Goal: Task Accomplishment & Management: Use online tool/utility

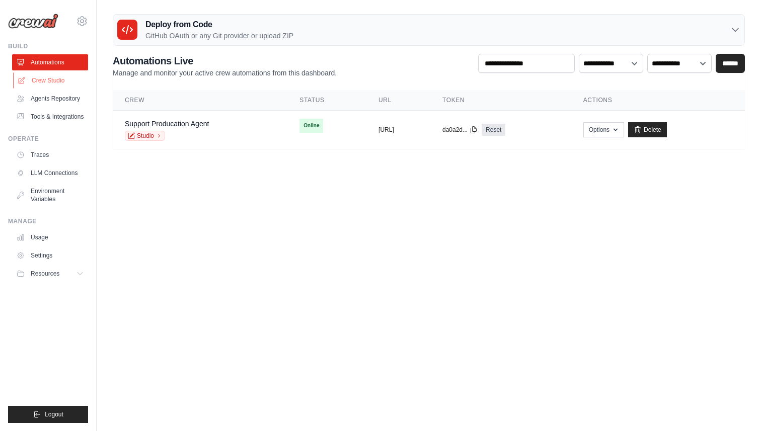
click at [47, 73] on link "Crew Studio" at bounding box center [51, 80] width 76 height 16
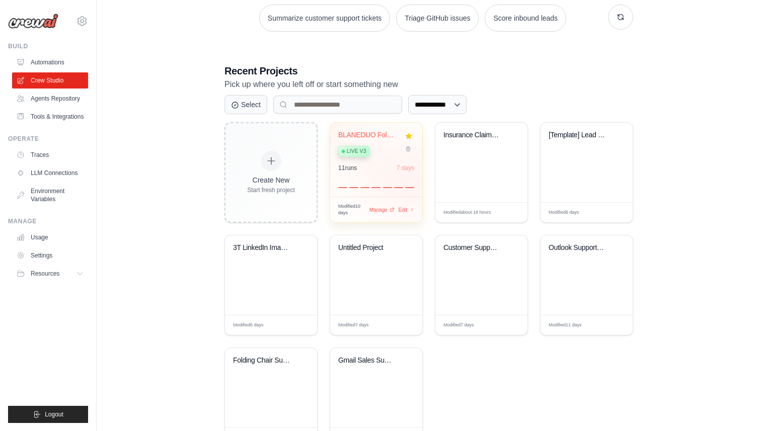
scroll to position [158, 0]
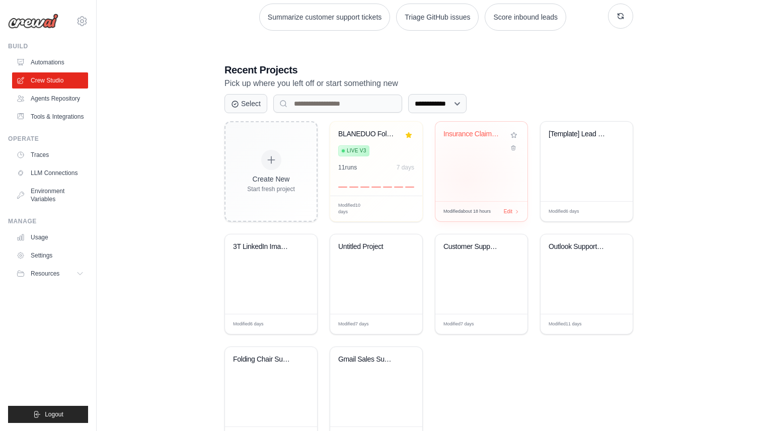
click at [466, 180] on div "Insurance Claim Email Processing Au..." at bounding box center [481, 162] width 92 height 80
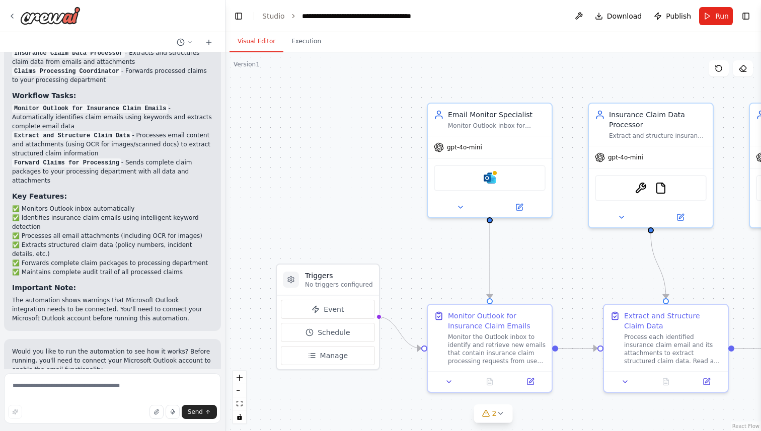
scroll to position [1081, 0]
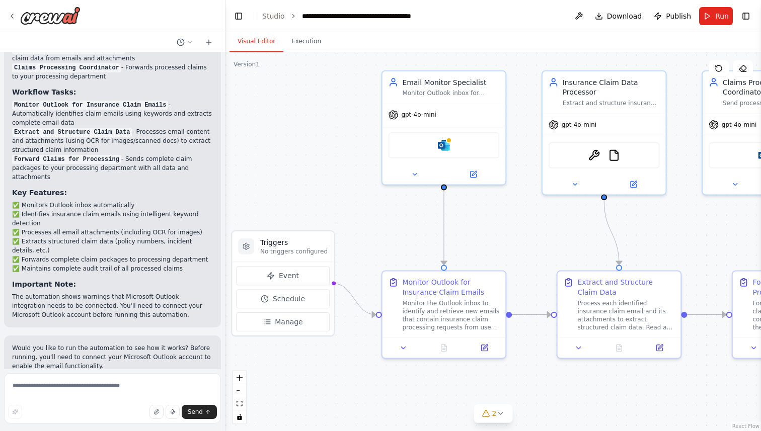
drag, startPoint x: 576, startPoint y: 264, endPoint x: 530, endPoint y: 230, distance: 57.3
click at [530, 230] on div ".deletable-edge-delete-btn { width: 20px; height: 20px; border: 0px solid #ffff…" at bounding box center [492, 241] width 535 height 379
click at [530, 231] on div ".deletable-edge-delete-btn { width: 20px; height: 20px; border: 0px solid #ffff…" at bounding box center [492, 241] width 535 height 379
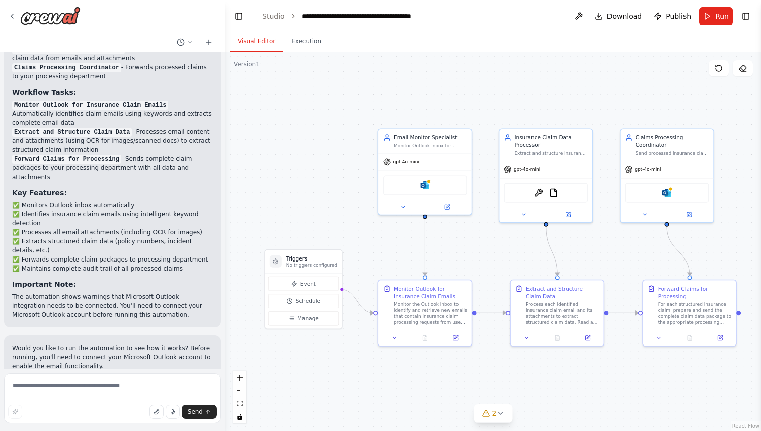
drag, startPoint x: 676, startPoint y: 272, endPoint x: 626, endPoint y: 268, distance: 50.5
click at [626, 268] on div ".deletable-edge-delete-btn { width: 20px; height: 20px; border: 0px solid #ffff…" at bounding box center [492, 241] width 535 height 379
click at [441, 166] on div "gpt-4o-mini" at bounding box center [424, 160] width 93 height 17
click at [429, 192] on div "Microsoft outlook" at bounding box center [425, 184] width 84 height 20
click at [446, 210] on button at bounding box center [447, 205] width 43 height 9
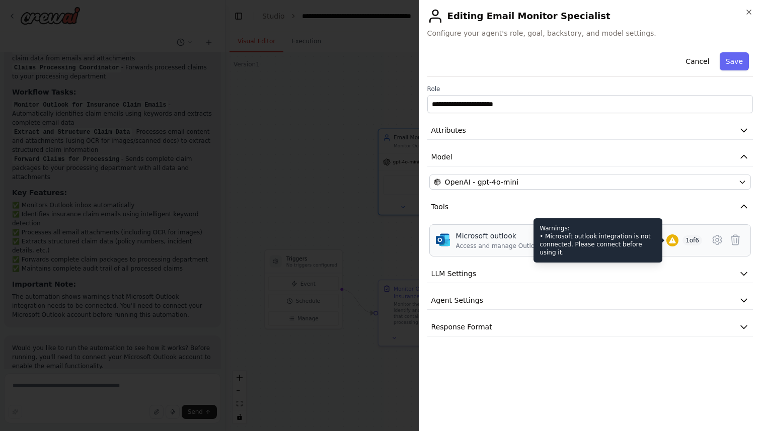
click at [670, 241] on icon at bounding box center [672, 241] width 7 height 6
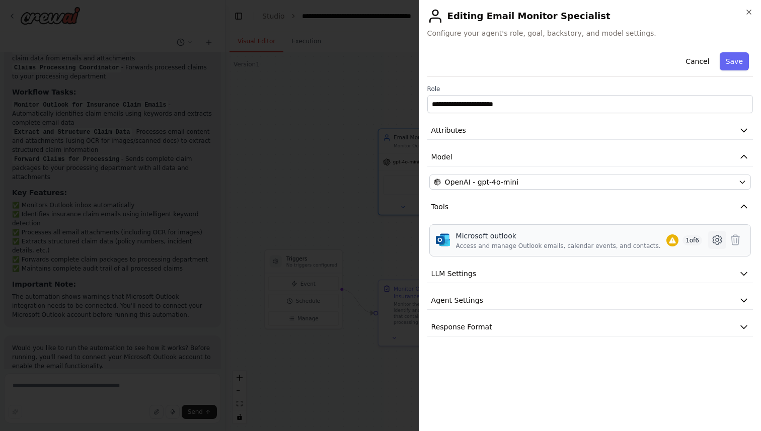
click at [715, 238] on icon at bounding box center [717, 240] width 12 height 12
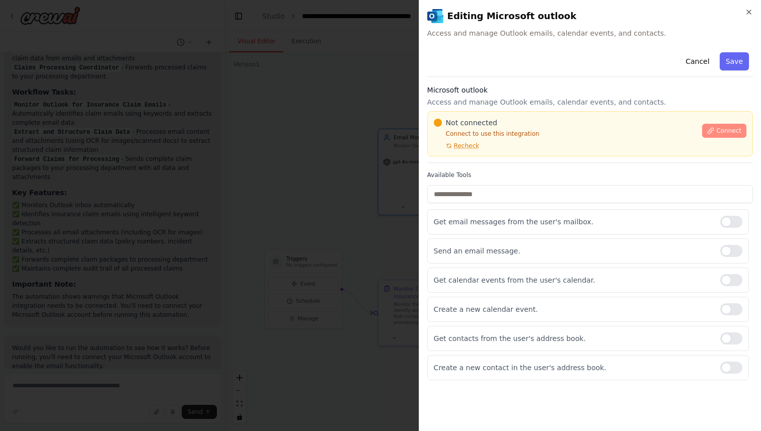
click at [728, 134] on span "Connect" at bounding box center [728, 131] width 25 height 8
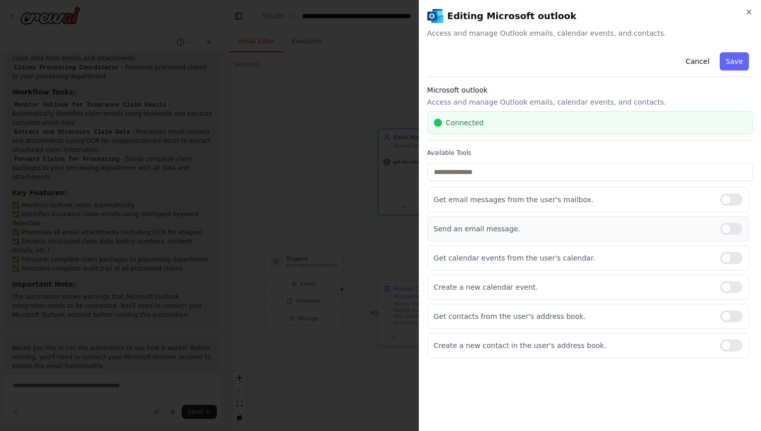
click at [733, 228] on div at bounding box center [731, 229] width 22 height 12
click at [732, 288] on div at bounding box center [731, 287] width 22 height 12
click at [746, 60] on button "Save" at bounding box center [734, 61] width 29 height 18
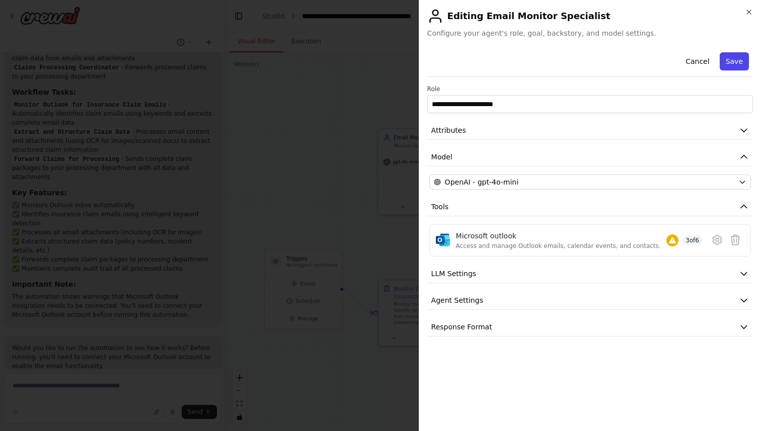
click at [744, 62] on button "Save" at bounding box center [734, 61] width 29 height 18
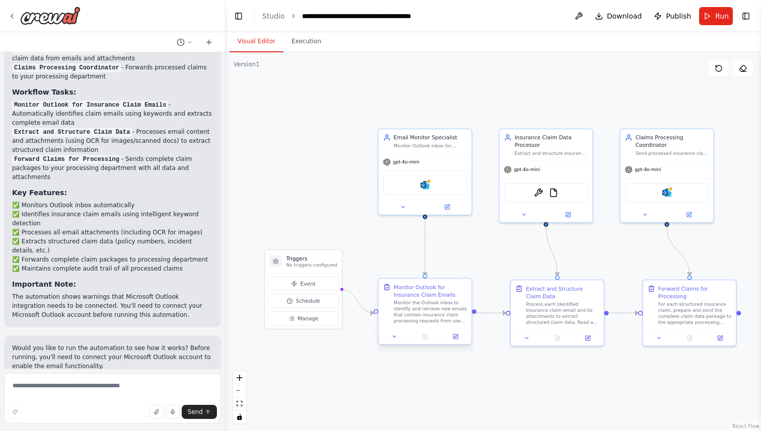
click at [434, 300] on div "Monitor the Outlook inbox to identify and retrieve new emails that contain insu…" at bounding box center [430, 312] width 73 height 24
click at [318, 283] on button "Event" at bounding box center [303, 284] width 70 height 15
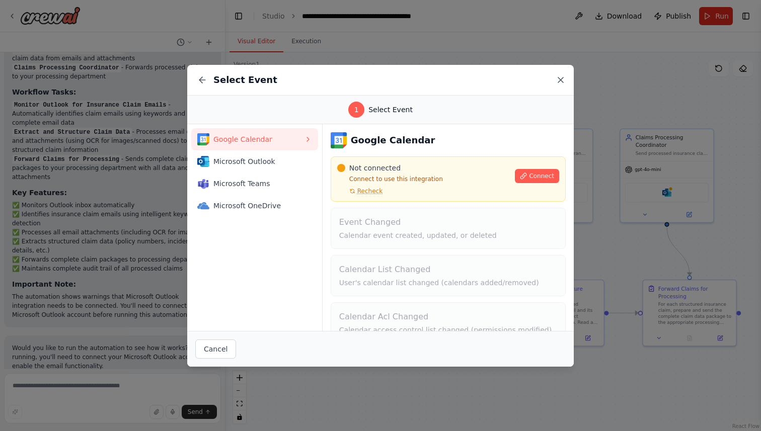
click at [561, 81] on icon at bounding box center [561, 80] width 10 height 10
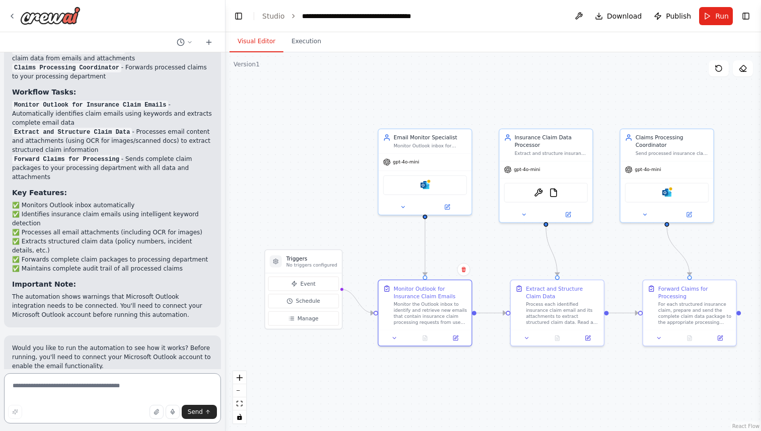
click at [58, 395] on textarea at bounding box center [112, 398] width 217 height 50
type textarea "**********"
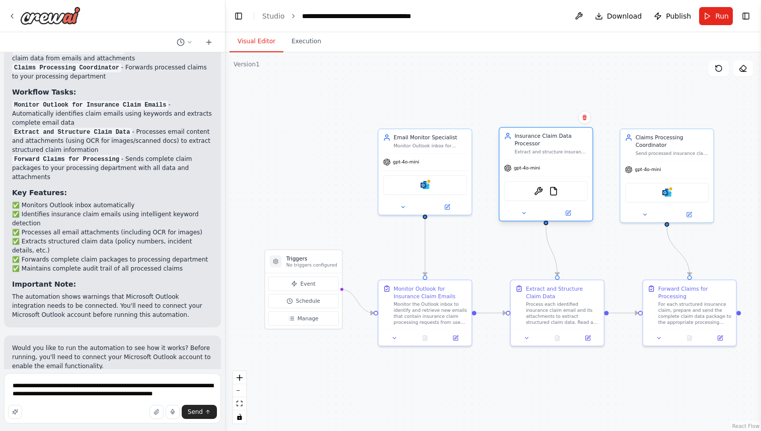
click at [552, 149] on div "Extract and structure insurance claim data from emails and attachments, parse d…" at bounding box center [550, 152] width 73 height 6
click at [586, 118] on icon at bounding box center [584, 118] width 4 height 6
click at [564, 121] on button "Confirm" at bounding box center [556, 117] width 36 height 12
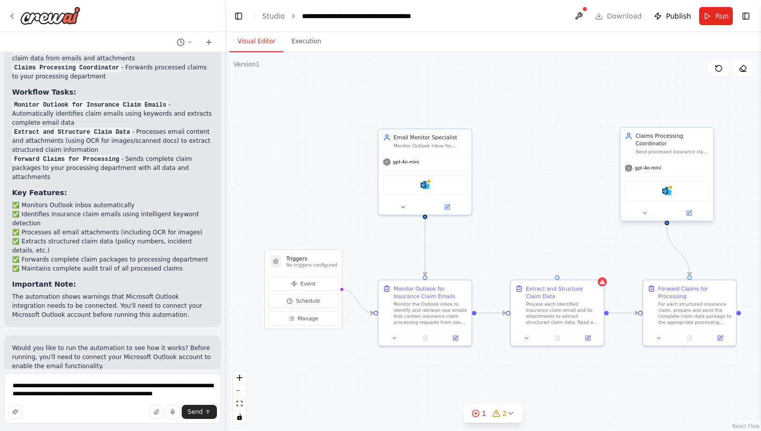
click at [657, 144] on div "Claims Processing Coordinator" at bounding box center [672, 139] width 73 height 15
click at [705, 120] on button at bounding box center [705, 117] width 13 height 13
click at [688, 121] on button "Confirm" at bounding box center [677, 117] width 36 height 12
click at [688, 303] on div "For each structured insurance claim, prepare and send the complete claim data p…" at bounding box center [694, 312] width 73 height 24
click at [732, 270] on button at bounding box center [728, 269] width 13 height 13
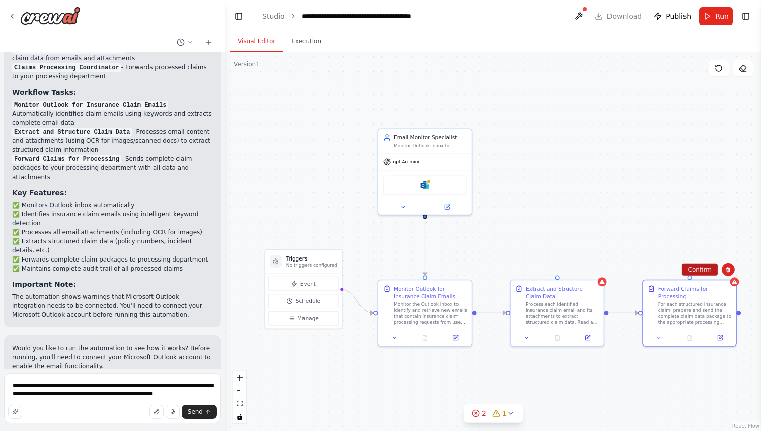
click at [699, 271] on button "Confirm" at bounding box center [700, 270] width 36 height 12
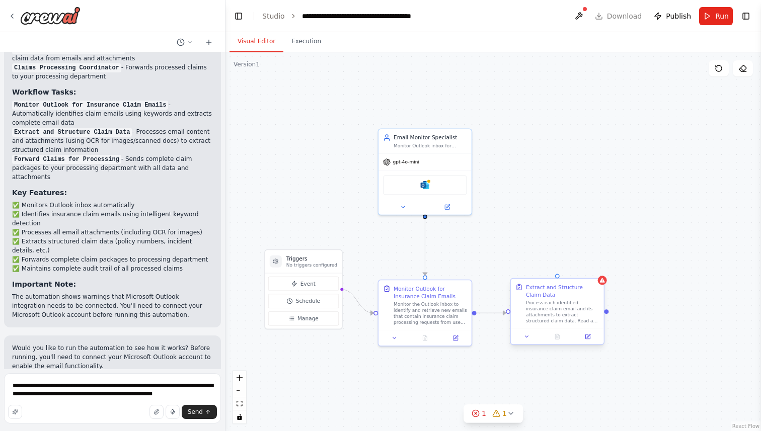
click at [565, 321] on div "Process each identified insurance claim email and its attachments to extract st…" at bounding box center [562, 312] width 73 height 24
click at [201, 412] on span "Send" at bounding box center [195, 412] width 15 height 8
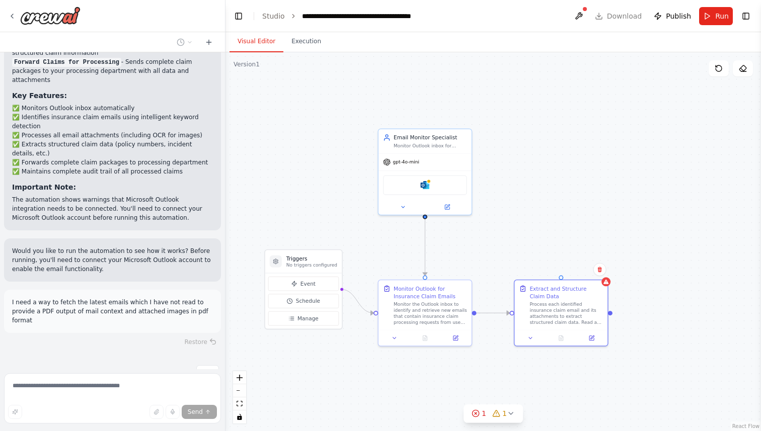
scroll to position [1179, 0]
click at [111, 297] on p "I need a way to fetch the latest emails which I have not read to provide a PDF …" at bounding box center [112, 310] width 201 height 27
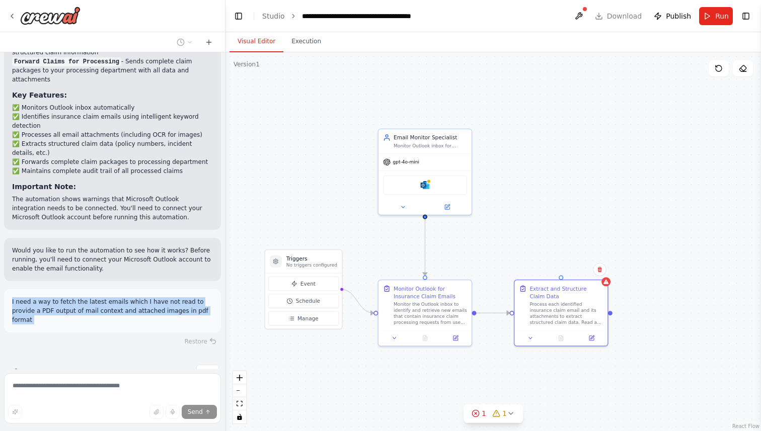
click at [111, 297] on p "I need a way to fetch the latest emails which I have not read to provide a PDF …" at bounding box center [112, 310] width 201 height 27
copy p "I need a way to fetch the latest emails which I have not read to provide a PDF …"
click at [28, 15] on img at bounding box center [50, 16] width 60 height 18
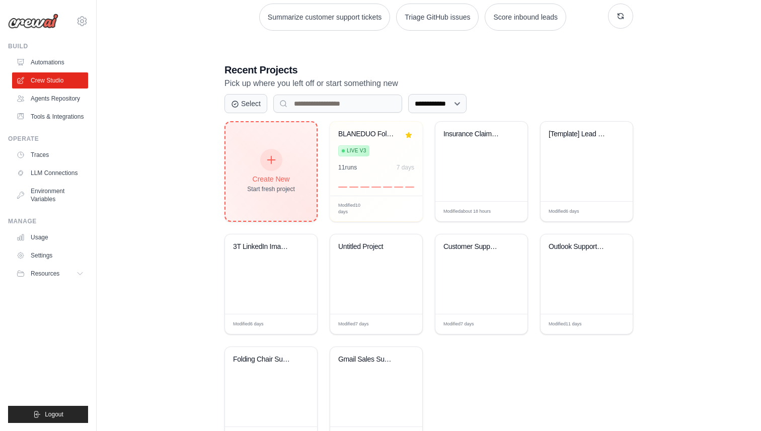
click at [295, 177] on div "Create New" at bounding box center [271, 179] width 48 height 10
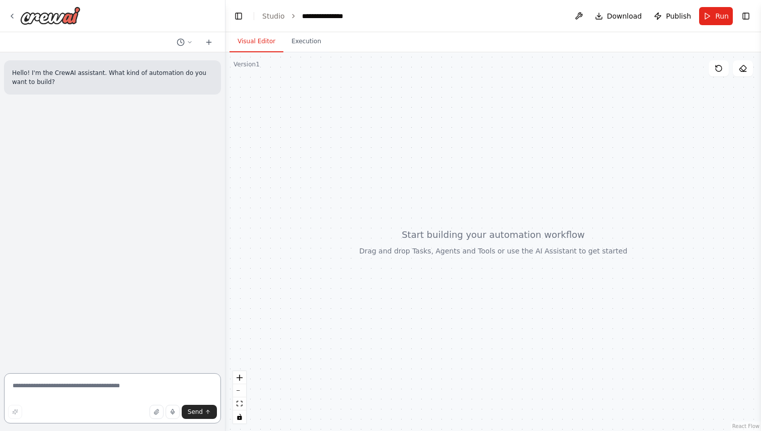
click at [72, 382] on textarea at bounding box center [112, 398] width 217 height 50
paste textarea "**********"
click at [23, 375] on textarea "**********" at bounding box center [112, 391] width 217 height 64
click at [76, 383] on textarea "**********" at bounding box center [112, 387] width 217 height 72
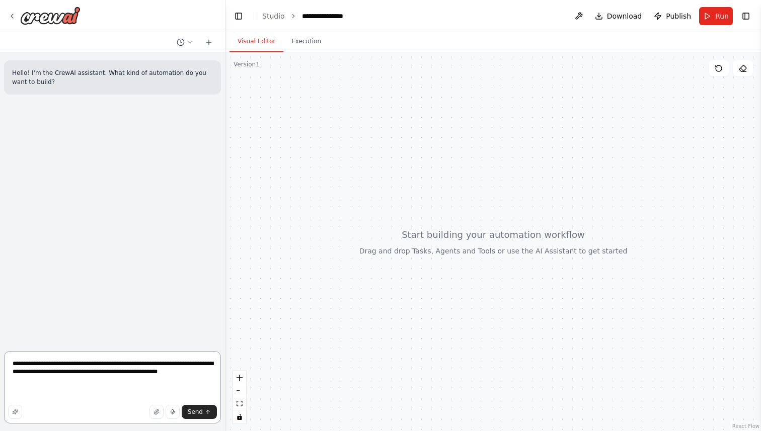
click at [76, 385] on textarea "**********" at bounding box center [112, 387] width 217 height 72
click at [65, 383] on textarea "**********" at bounding box center [112, 387] width 217 height 72
click at [196, 414] on span "Send" at bounding box center [195, 412] width 15 height 8
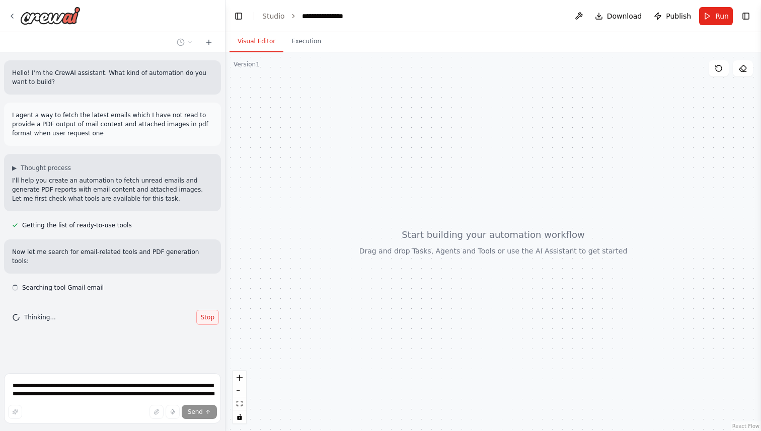
click at [208, 316] on button "Stop" at bounding box center [207, 317] width 23 height 15
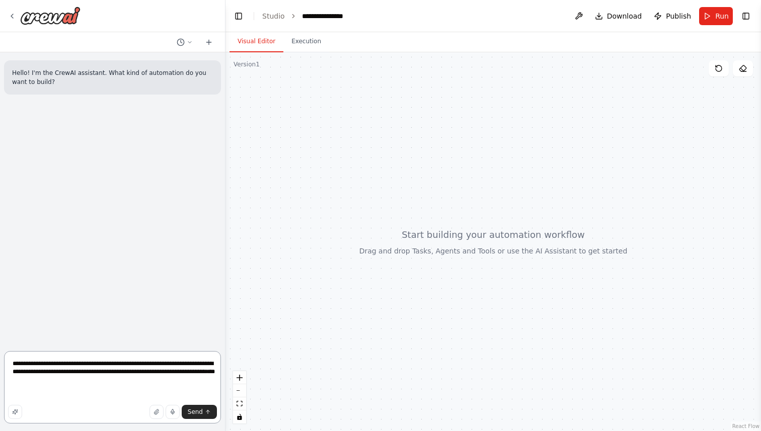
click at [115, 380] on textarea "**********" at bounding box center [112, 387] width 217 height 72
type textarea "**********"
click at [191, 415] on span "Send" at bounding box center [195, 412] width 15 height 8
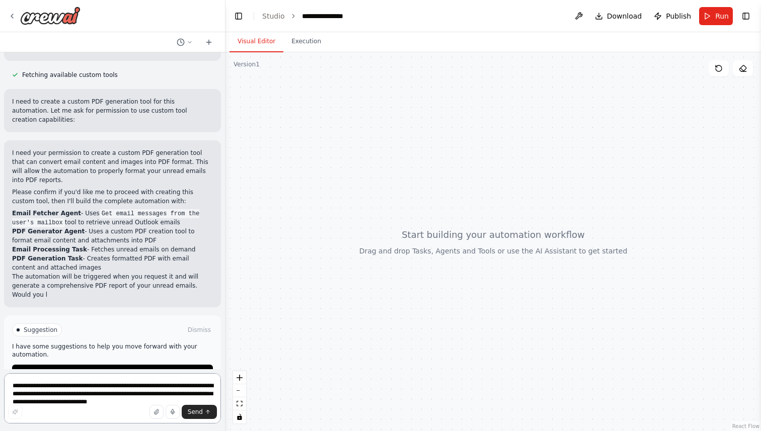
scroll to position [425, 0]
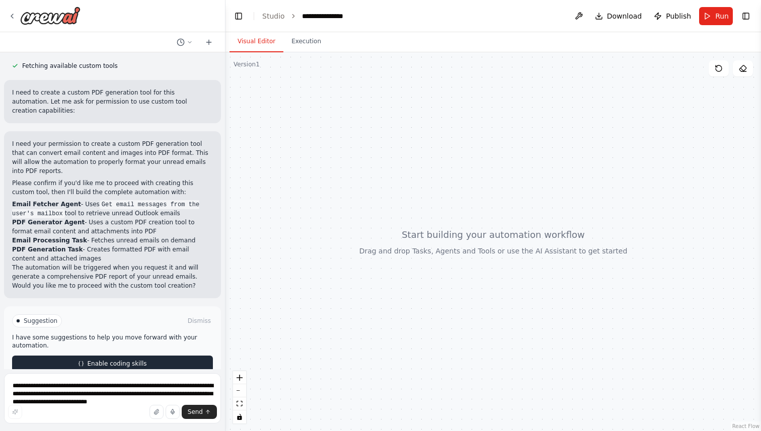
click at [127, 356] on button "Enable coding skills" at bounding box center [112, 364] width 201 height 16
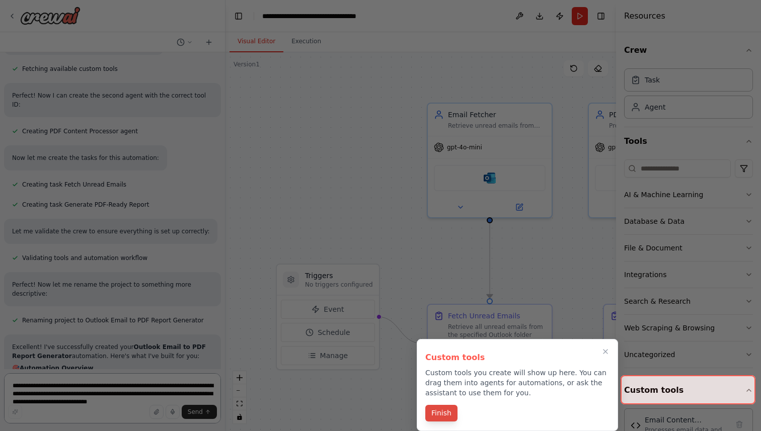
scroll to position [1483, 0]
click at [603, 350] on icon "Close walkthrough" at bounding box center [605, 352] width 5 height 5
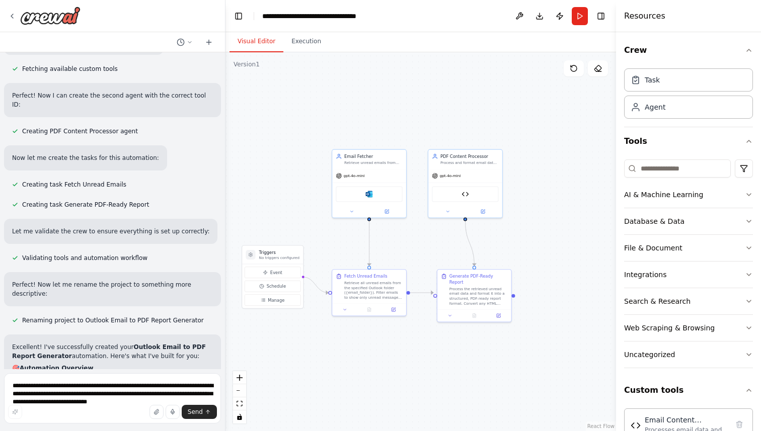
drag, startPoint x: 556, startPoint y: 292, endPoint x: 427, endPoint y: 261, distance: 132.5
click at [427, 261] on div ".deletable-edge-delete-btn { width: 20px; height: 20px; border: 0px solid #ffff…" at bounding box center [420, 241] width 391 height 379
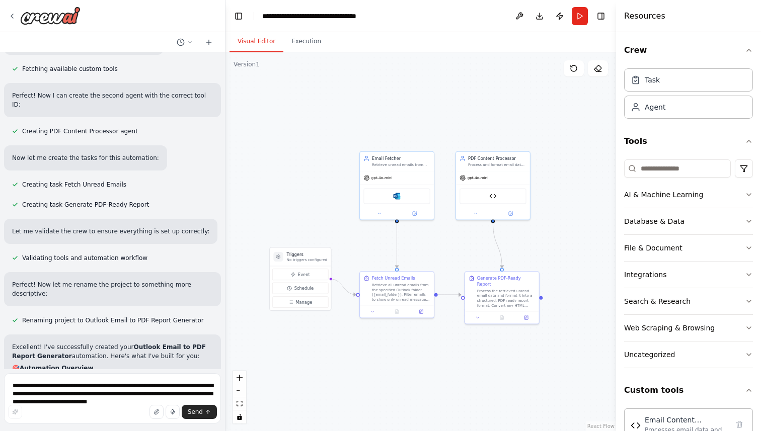
drag, startPoint x: 427, startPoint y: 261, endPoint x: 454, endPoint y: 263, distance: 27.8
click at [454, 263] on div ".deletable-edge-delete-btn { width: 20px; height: 20px; border: 0px solid #ffff…" at bounding box center [420, 241] width 391 height 379
click at [394, 183] on div "gpt-4o-mini" at bounding box center [397, 176] width 74 height 13
click at [412, 163] on div "Retrieve unread emails from {email_folder} folder in Microsoft Outlook, focusin…" at bounding box center [401, 164] width 58 height 5
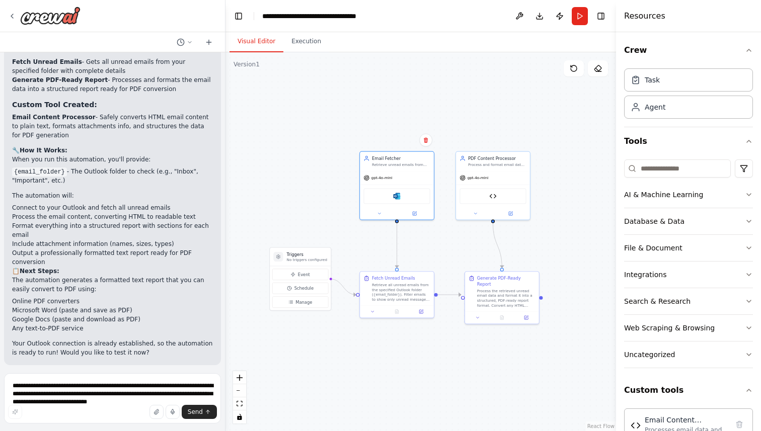
scroll to position [1881, 0]
click at [414, 214] on icon at bounding box center [415, 213] width 4 height 4
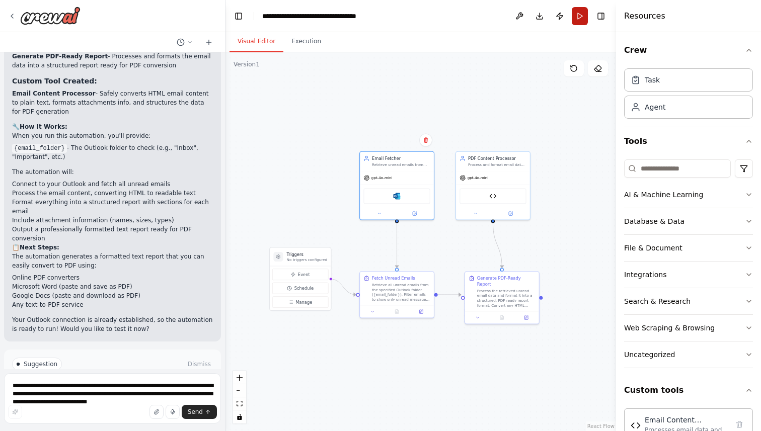
click at [578, 16] on button "Run" at bounding box center [580, 16] width 16 height 18
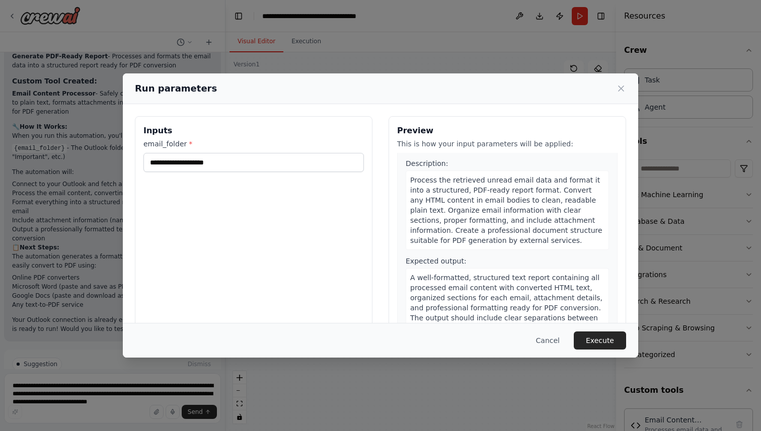
scroll to position [0, 0]
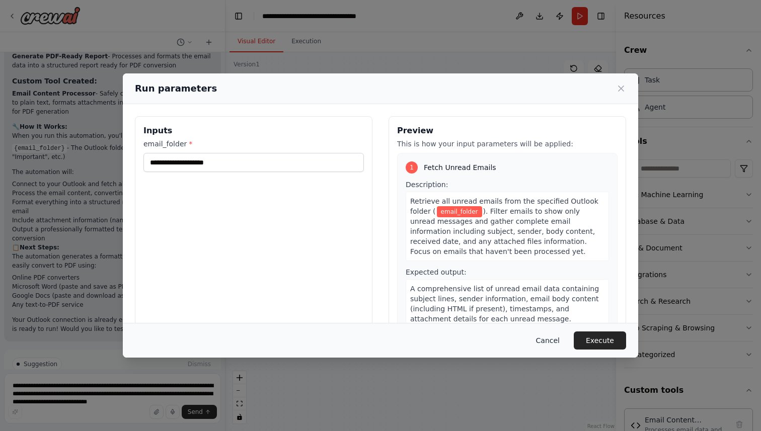
click at [551, 337] on button "Cancel" at bounding box center [548, 341] width 40 height 18
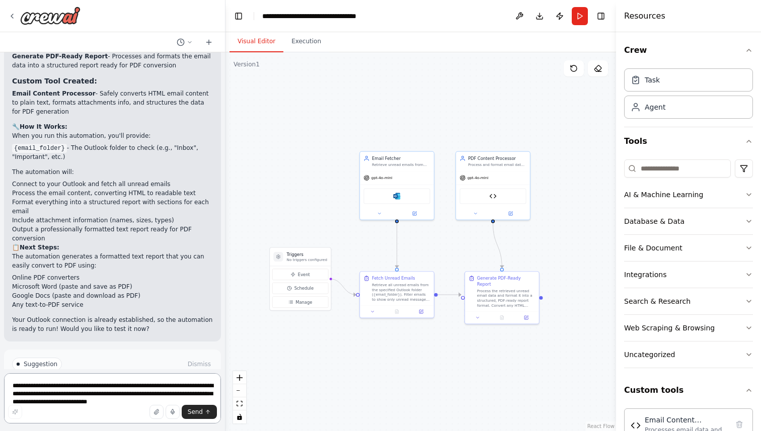
click at [86, 385] on textarea "**********" at bounding box center [112, 398] width 217 height 50
type textarea "**********"
click at [200, 414] on span "Send" at bounding box center [195, 412] width 15 height 8
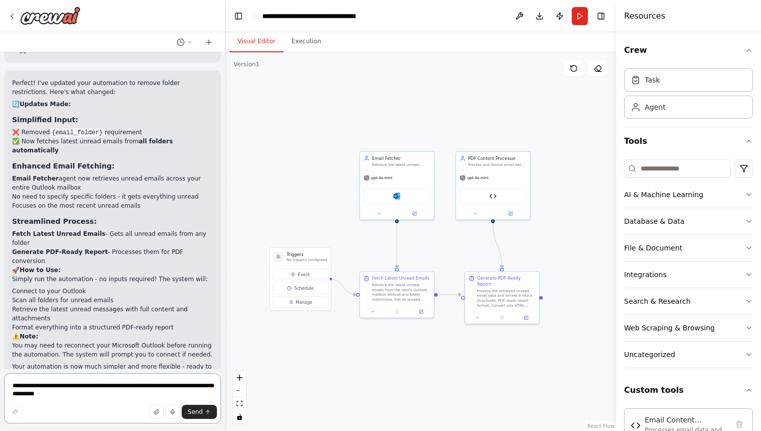
scroll to position [2675, 0]
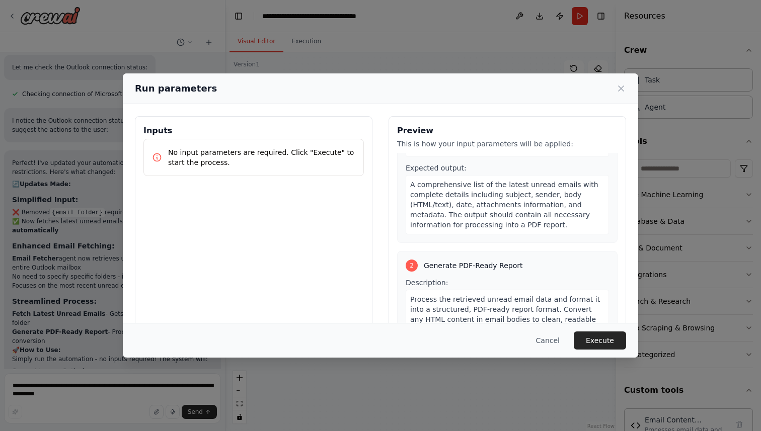
scroll to position [223, 0]
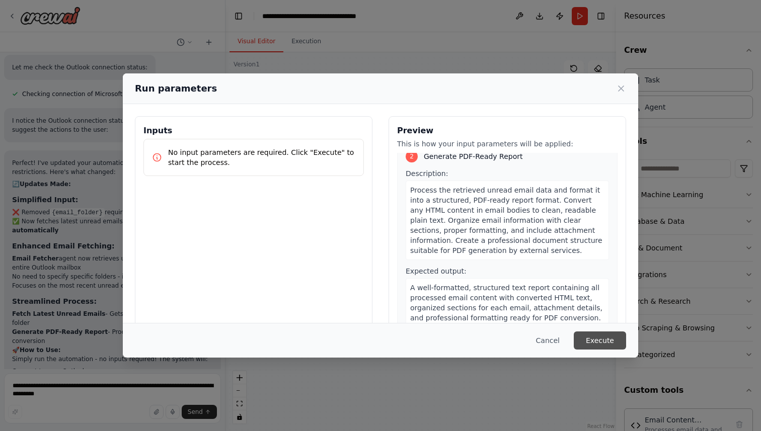
click at [597, 341] on button "Execute" at bounding box center [600, 341] width 52 height 18
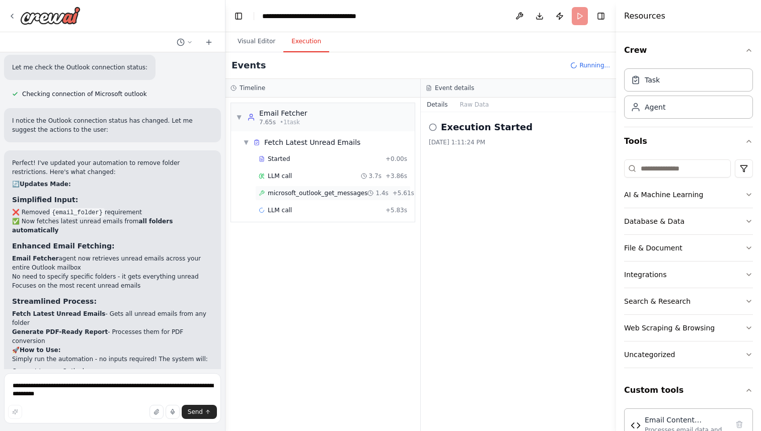
click at [327, 193] on span "microsoft_outlook_get_messages" at bounding box center [318, 193] width 100 height 8
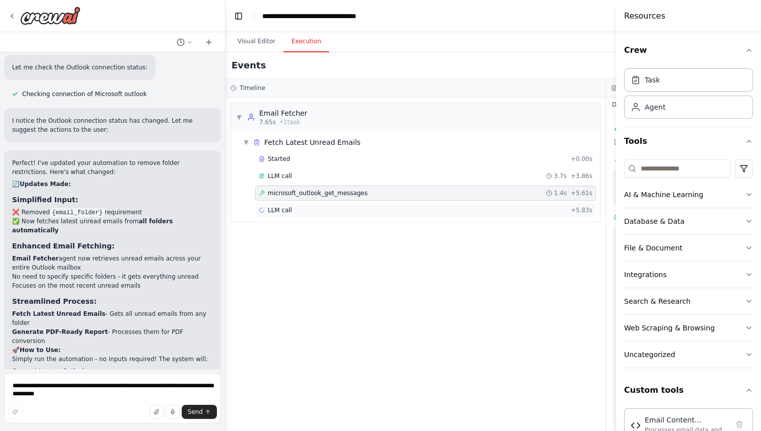
click at [276, 208] on span "LLM call" at bounding box center [280, 210] width 24 height 8
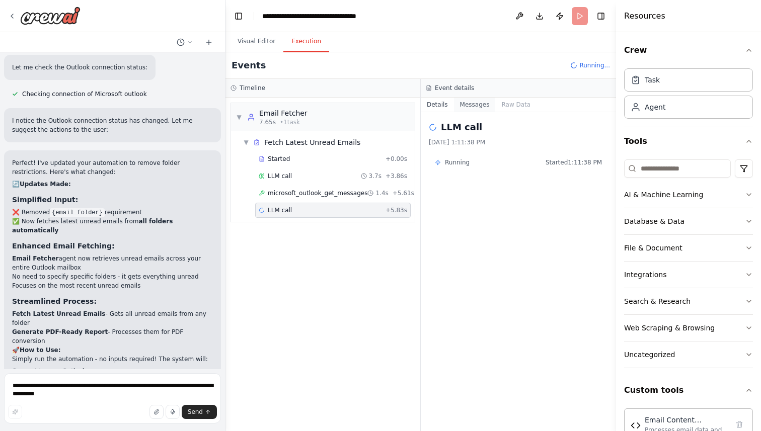
click at [468, 107] on button "Messages" at bounding box center [475, 105] width 42 height 14
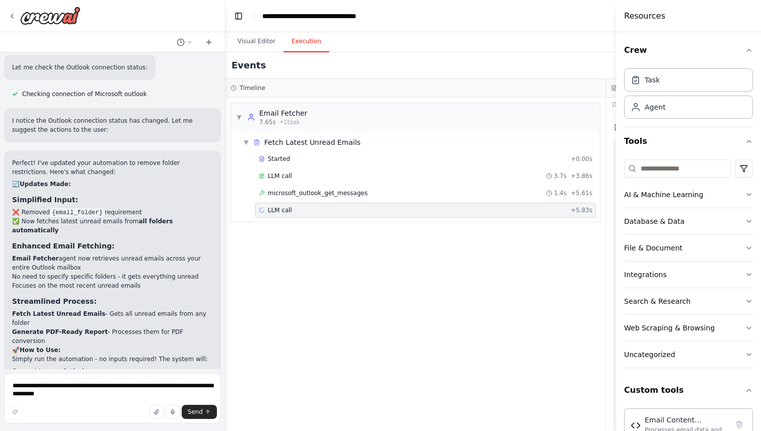
click at [279, 209] on span "LLM call" at bounding box center [280, 210] width 24 height 8
click at [515, 19] on header "**********" at bounding box center [605, 16] width 761 height 32
click at [273, 44] on button "Visual Editor" at bounding box center [256, 41] width 54 height 21
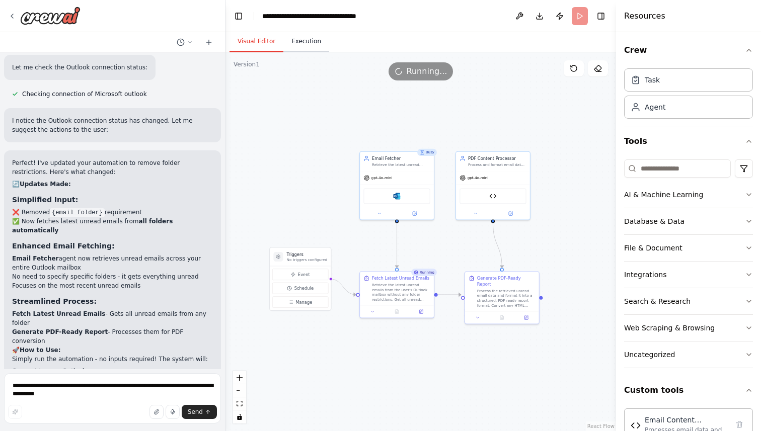
click at [317, 45] on button "Execution" at bounding box center [306, 41] width 46 height 21
click at [254, 44] on button "Visual Editor" at bounding box center [256, 41] width 54 height 21
click at [293, 39] on button "Execution" at bounding box center [306, 41] width 46 height 21
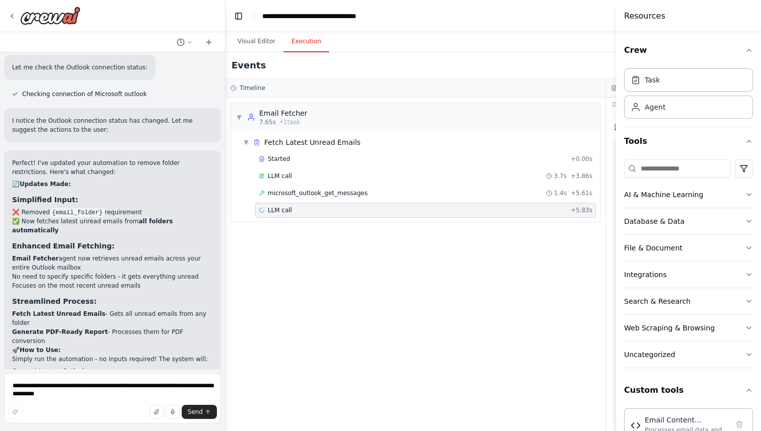
click at [341, 203] on div "LLM call + 5.83s" at bounding box center [425, 210] width 341 height 15
click at [325, 209] on div "LLM call + 5.83s" at bounding box center [426, 210] width 334 height 8
click at [268, 48] on button "Visual Editor" at bounding box center [256, 41] width 54 height 21
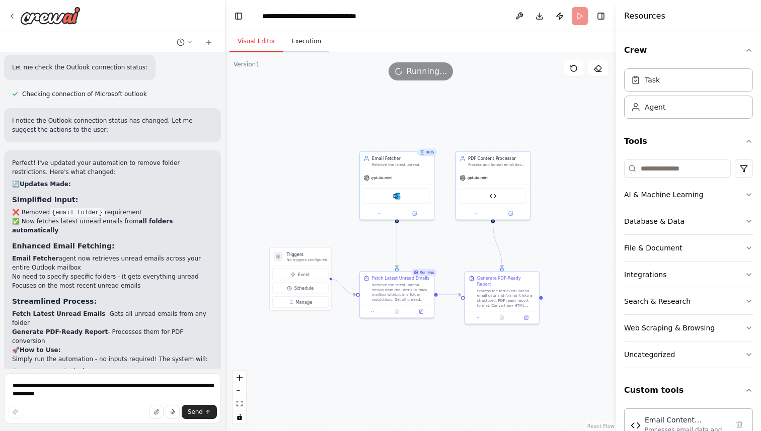
click at [300, 39] on button "Execution" at bounding box center [306, 41] width 46 height 21
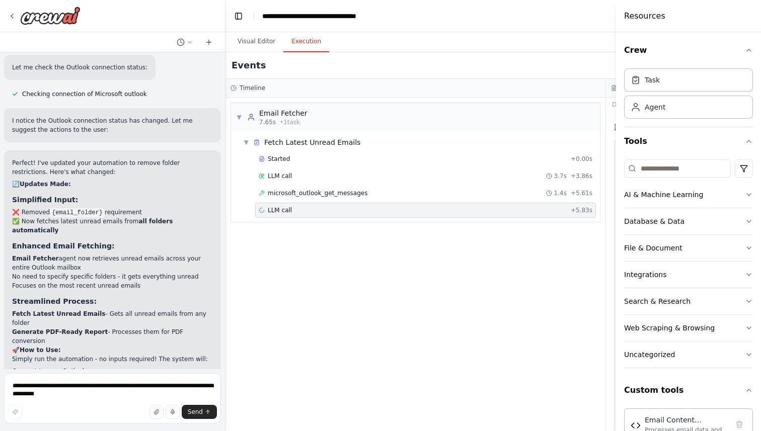
click at [250, 21] on header "**********" at bounding box center [605, 16] width 761 height 32
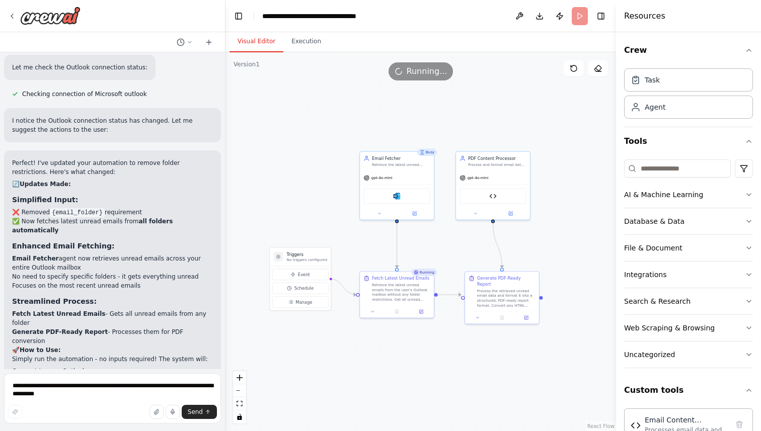
click at [250, 36] on button "Visual Editor" at bounding box center [256, 41] width 54 height 21
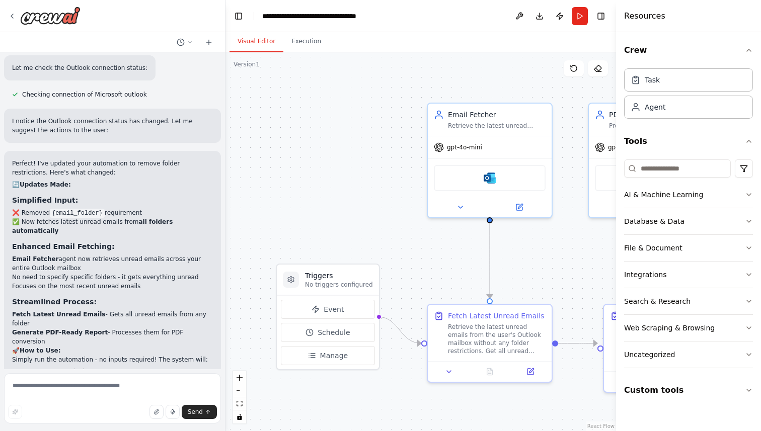
scroll to position [2593, 0]
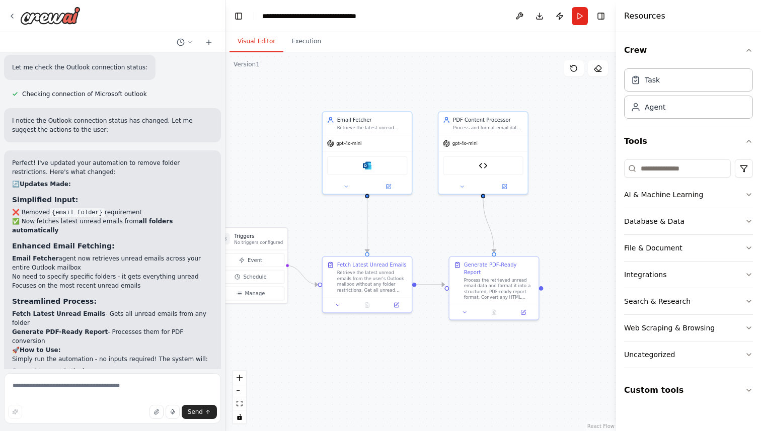
drag, startPoint x: 584, startPoint y: 281, endPoint x: 452, endPoint y: 242, distance: 137.4
click at [452, 242] on div ".deletable-edge-delete-btn { width: 20px; height: 20px; border: 0px solid #ffff…" at bounding box center [420, 241] width 391 height 379
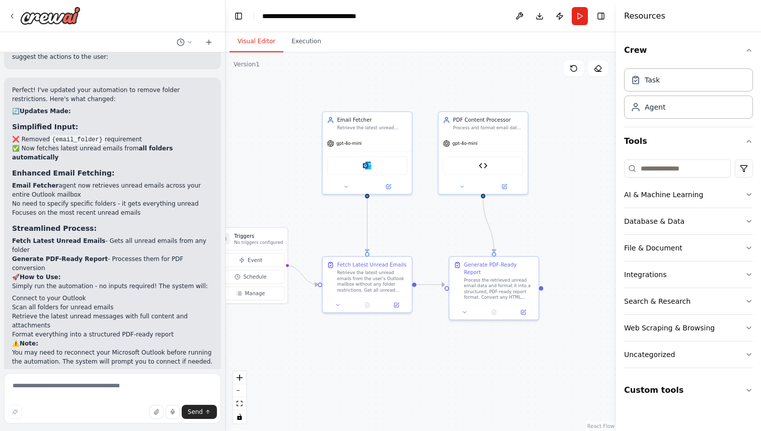
scroll to position [2675, 0]
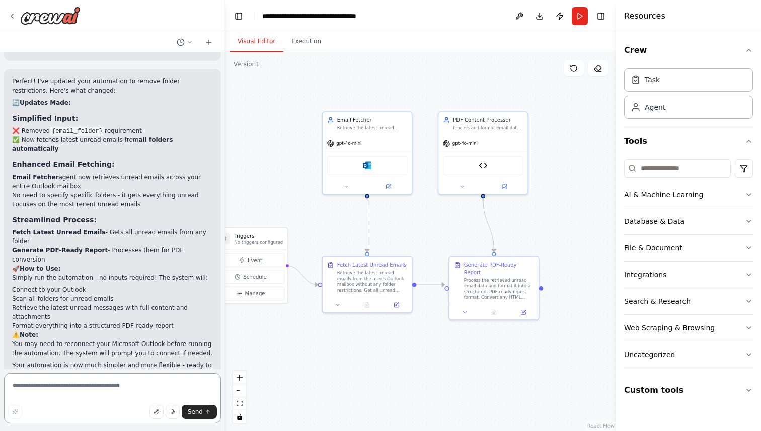
click at [91, 383] on textarea at bounding box center [112, 398] width 217 height 50
type textarea "**********"
click at [203, 411] on button "Send" at bounding box center [199, 412] width 35 height 14
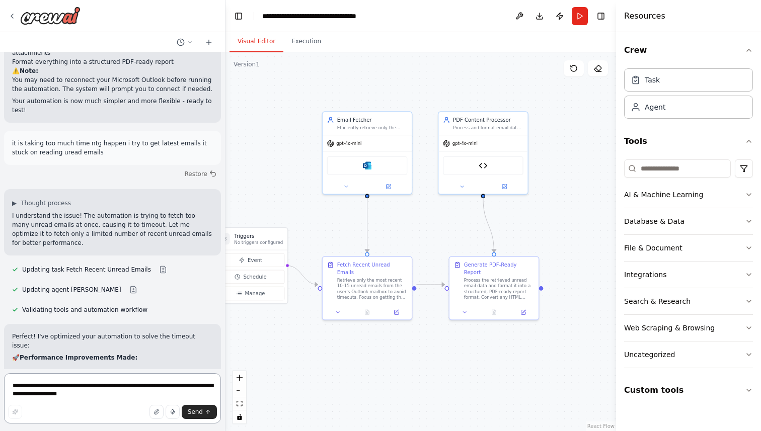
scroll to position [3173, 0]
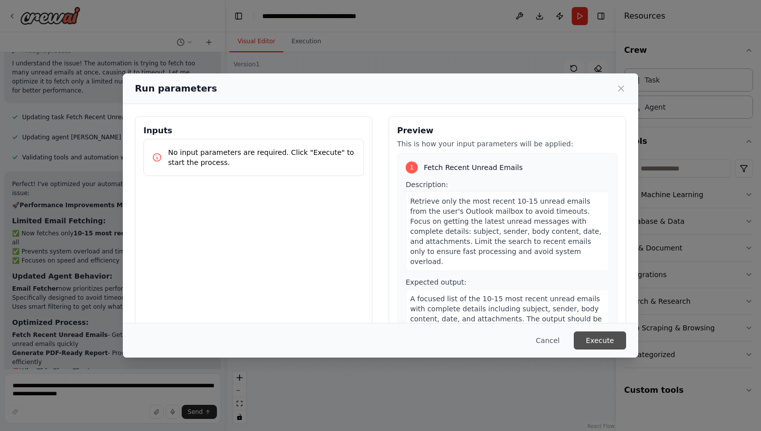
click at [605, 339] on button "Execute" at bounding box center [600, 341] width 52 height 18
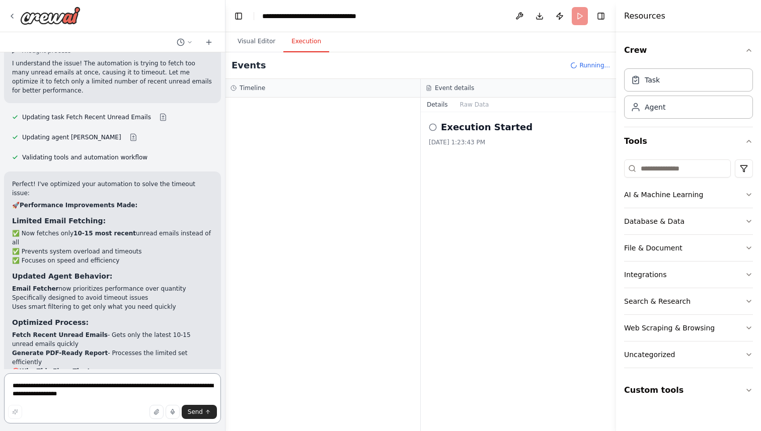
click at [146, 378] on textarea "**********" at bounding box center [112, 398] width 217 height 50
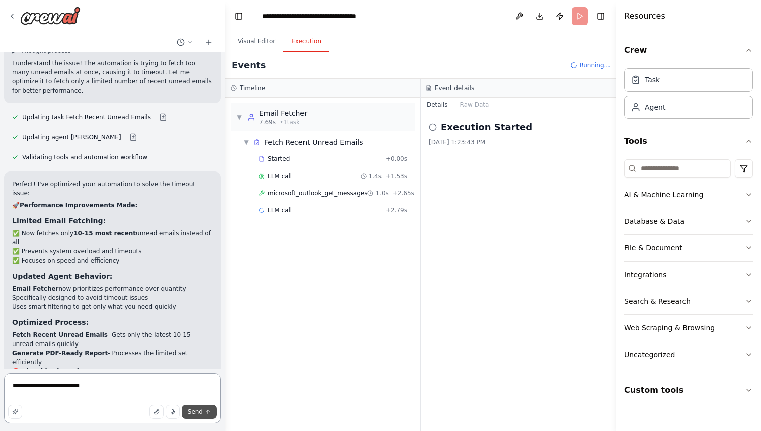
type textarea "**********"
click at [192, 408] on span "Send" at bounding box center [195, 412] width 15 height 8
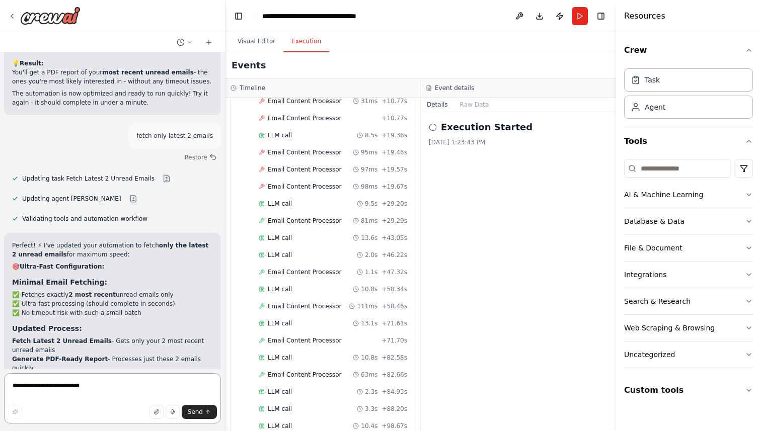
scroll to position [0, 0]
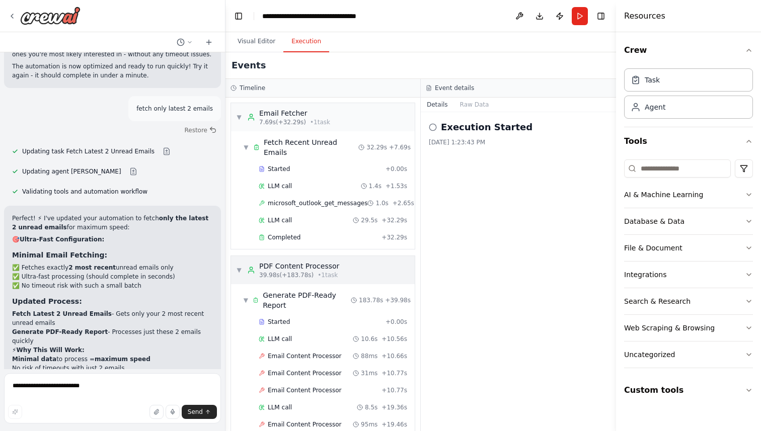
click at [238, 266] on span "▼" at bounding box center [239, 270] width 6 height 8
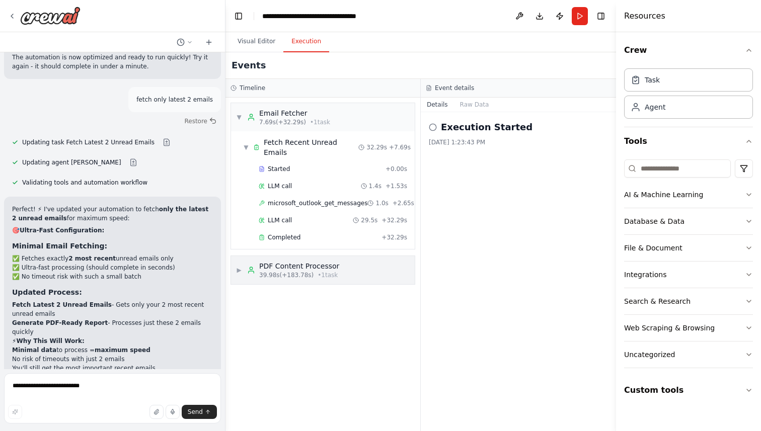
click at [240, 264] on div "▶ PDF Content Processor 39.98s (+183.78s) • 1 task" at bounding box center [287, 270] width 103 height 18
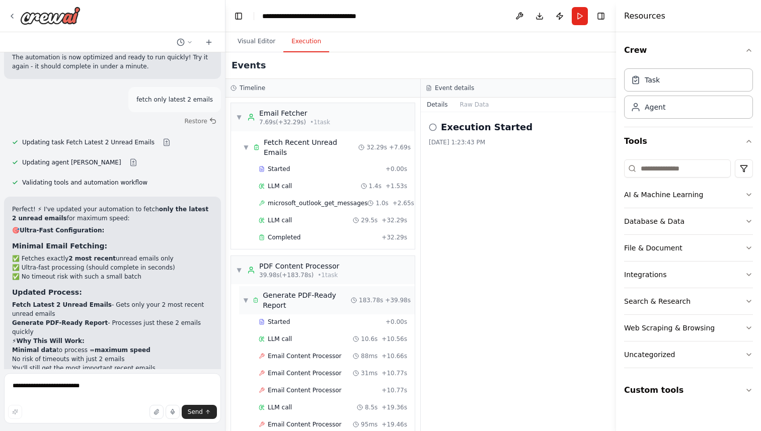
scroll to position [3520, 0]
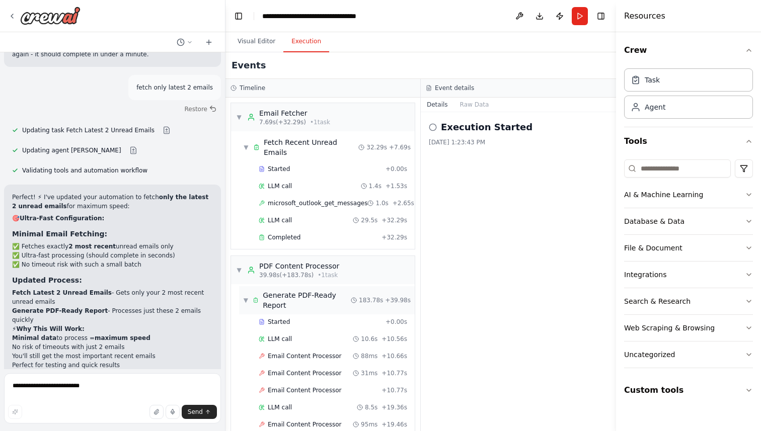
click at [240, 288] on div "▼ Generate PDF-Ready Report 183.78s + 39.98s" at bounding box center [327, 300] width 176 height 28
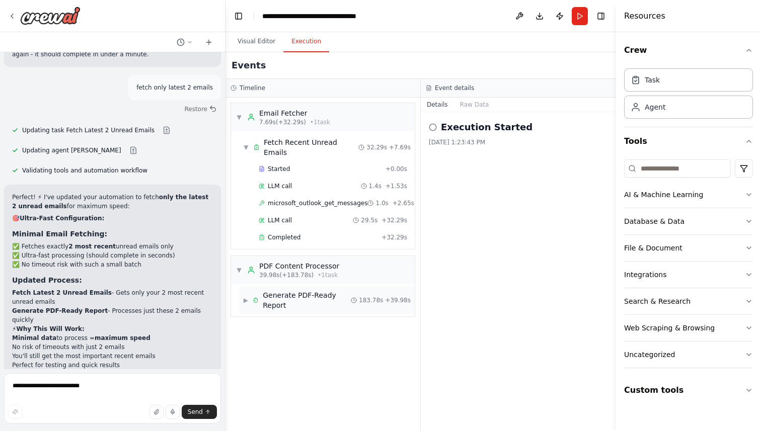
click at [286, 298] on span "Generate PDF-Ready Report" at bounding box center [307, 300] width 88 height 20
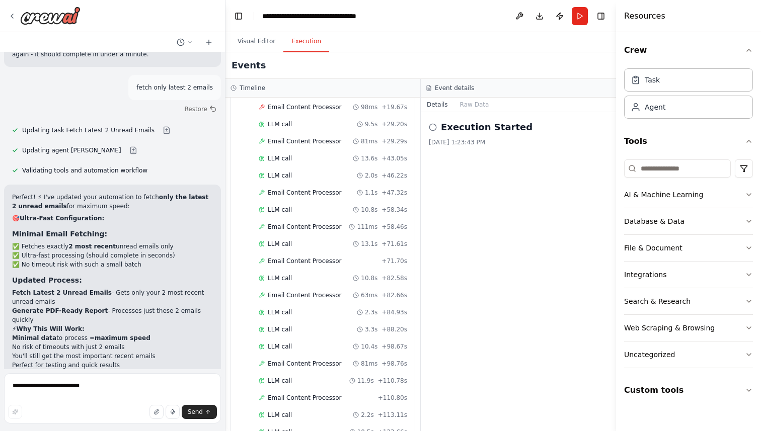
scroll to position [0, 0]
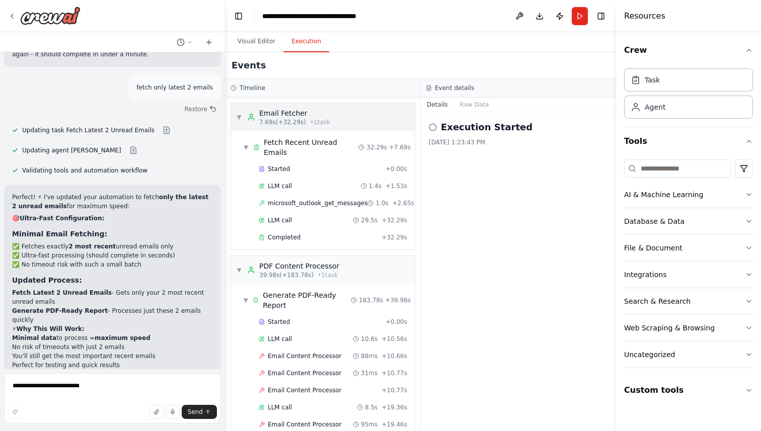
click at [242, 115] on span "▼" at bounding box center [239, 117] width 6 height 8
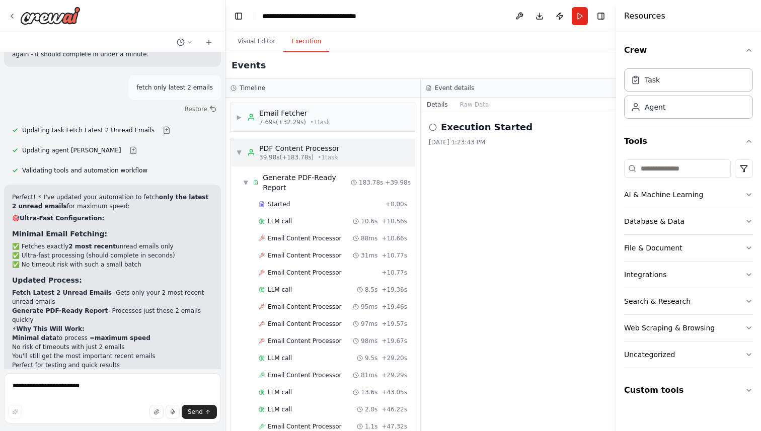
click at [239, 150] on span "▼" at bounding box center [239, 152] width 6 height 8
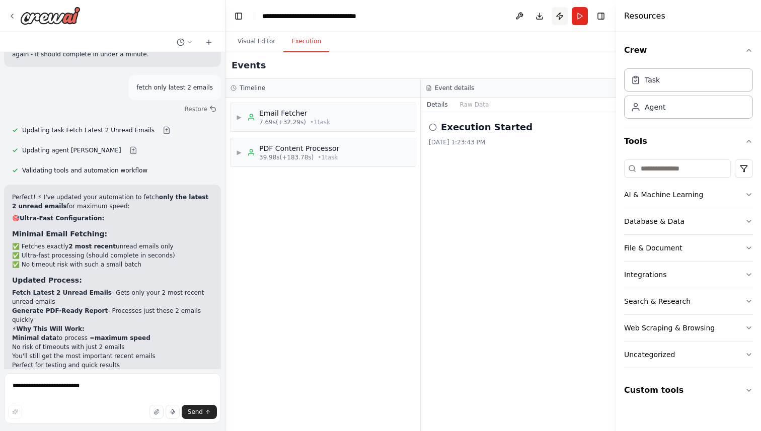
click at [558, 16] on button "Publish" at bounding box center [560, 16] width 16 height 18
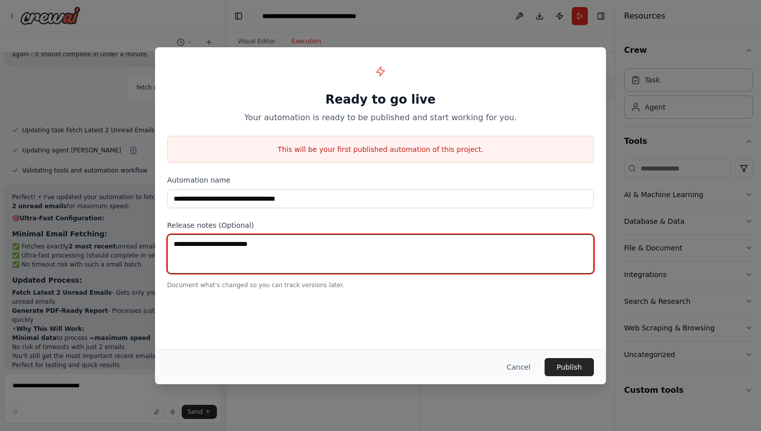
click at [271, 261] on textarea at bounding box center [380, 254] width 427 height 39
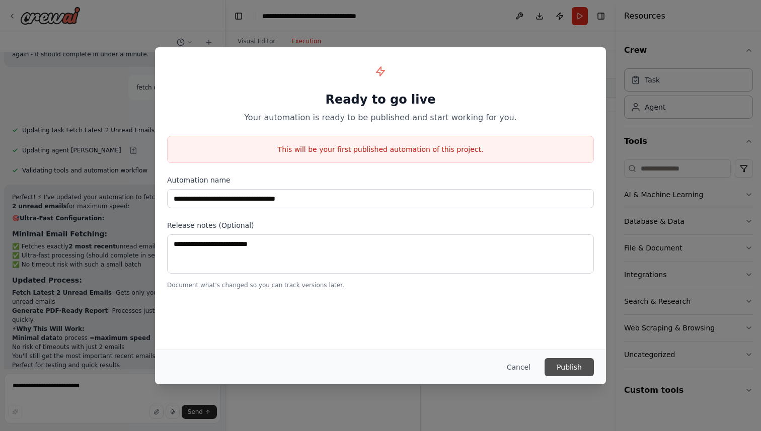
click at [573, 367] on button "Publish" at bounding box center [568, 367] width 49 height 18
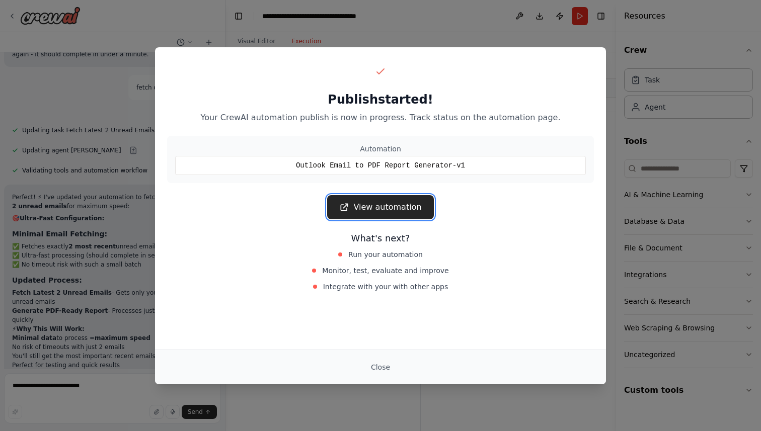
click at [377, 212] on link "View automation" at bounding box center [380, 207] width 106 height 24
click at [371, 203] on link "View automation" at bounding box center [380, 207] width 106 height 24
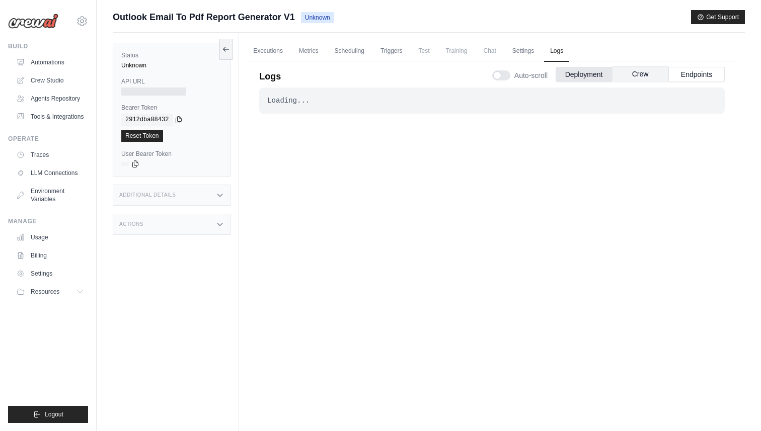
click at [646, 73] on button "Crew" at bounding box center [640, 73] width 56 height 15
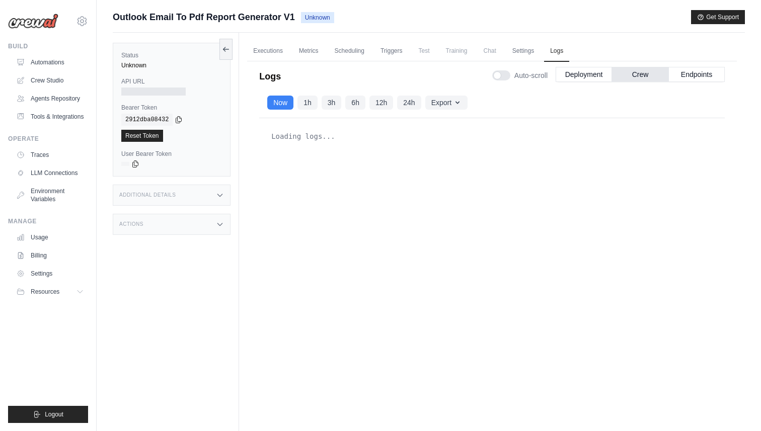
click at [432, 53] on span "Test" at bounding box center [424, 51] width 23 height 20
click at [281, 56] on link "Executions" at bounding box center [268, 51] width 42 height 21
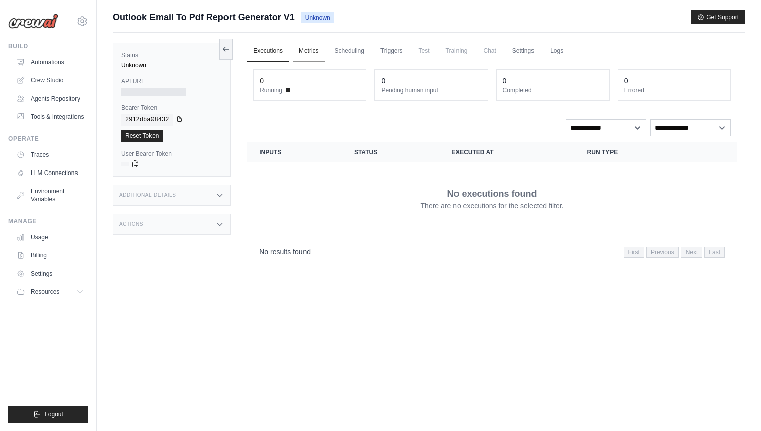
click at [302, 56] on link "Metrics" at bounding box center [309, 51] width 32 height 21
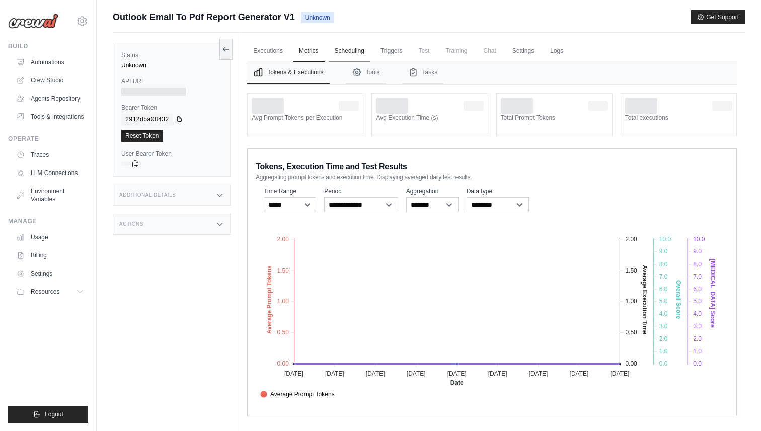
click at [358, 53] on link "Scheduling" at bounding box center [350, 51] width 42 height 21
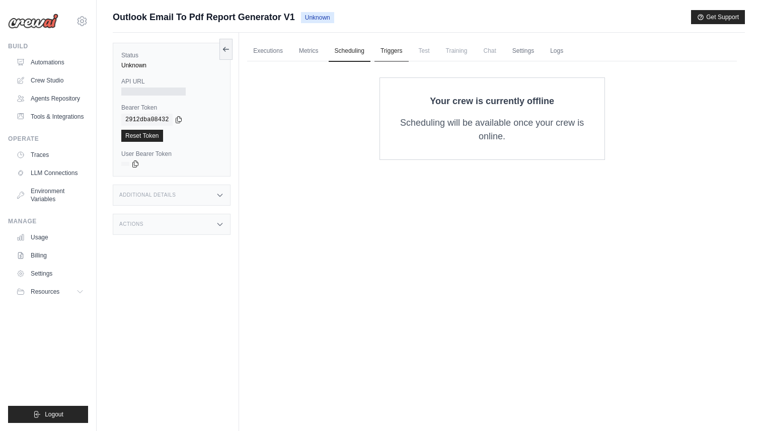
click at [401, 53] on link "Triggers" at bounding box center [391, 51] width 34 height 21
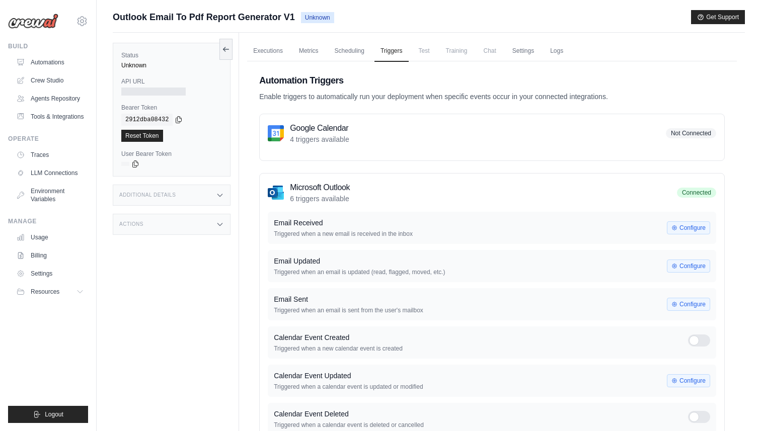
click at [429, 51] on span "Test" at bounding box center [424, 51] width 23 height 20
click at [367, 51] on link "Scheduling" at bounding box center [350, 51] width 42 height 21
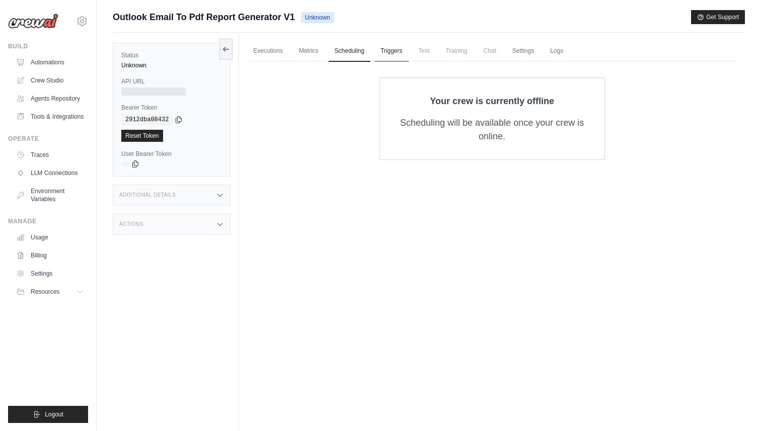
click at [401, 54] on link "Triggers" at bounding box center [391, 51] width 34 height 21
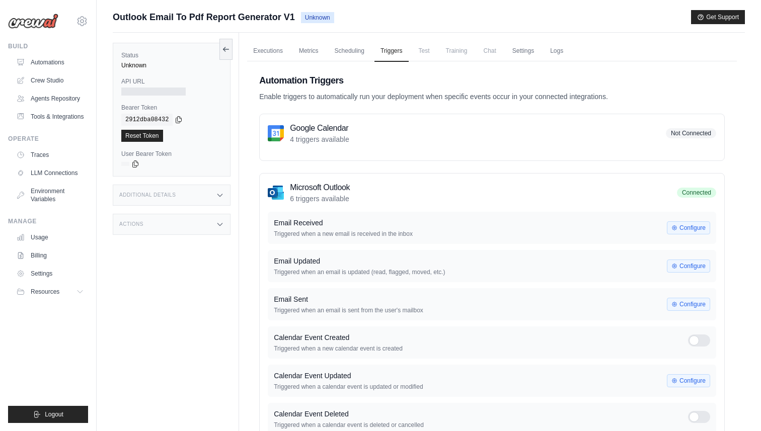
click at [429, 54] on span "Test" at bounding box center [424, 51] width 23 height 20
click at [472, 54] on span "Training" at bounding box center [457, 51] width 34 height 20
click at [502, 54] on span "Chat" at bounding box center [489, 51] width 25 height 20
click at [272, 52] on link "Executions" at bounding box center [268, 51] width 42 height 21
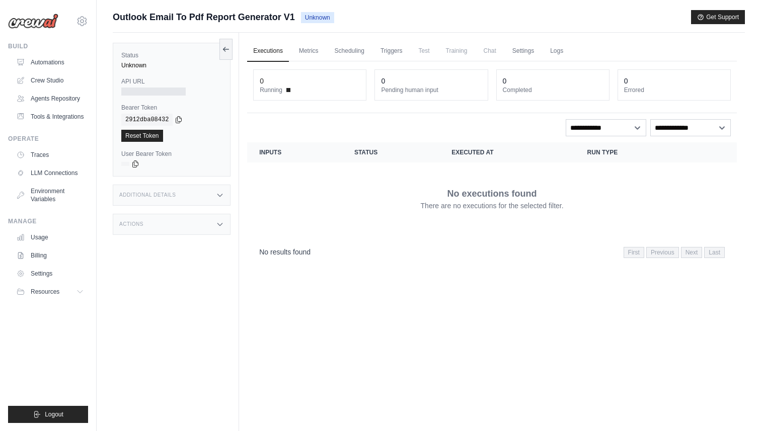
click at [272, 52] on link "Executions" at bounding box center [268, 51] width 42 height 21
click at [55, 83] on link "Crew Studio" at bounding box center [51, 80] width 76 height 16
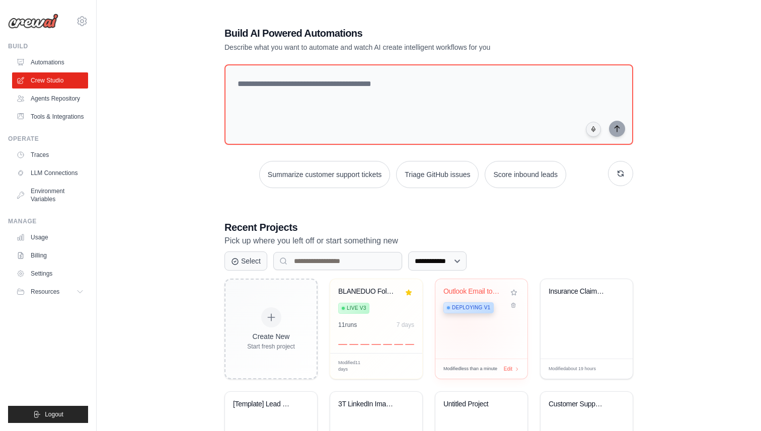
click at [463, 318] on div "Outlook Email to PDF Report Generat... Deploying v1" at bounding box center [481, 319] width 92 height 80
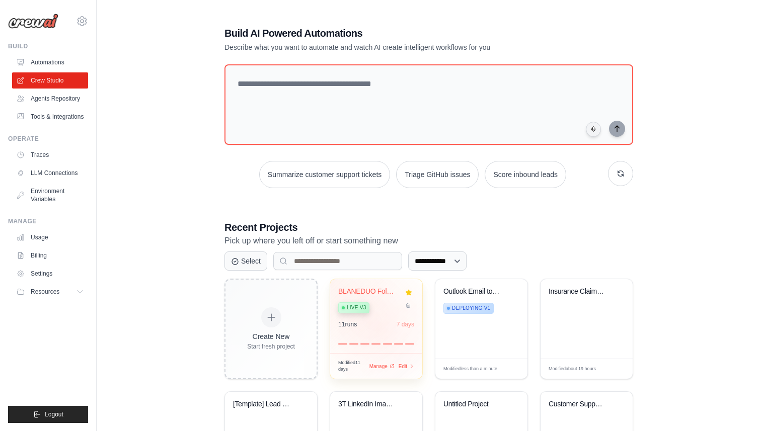
click at [379, 328] on div "11 run s 7 days" at bounding box center [376, 333] width 76 height 24
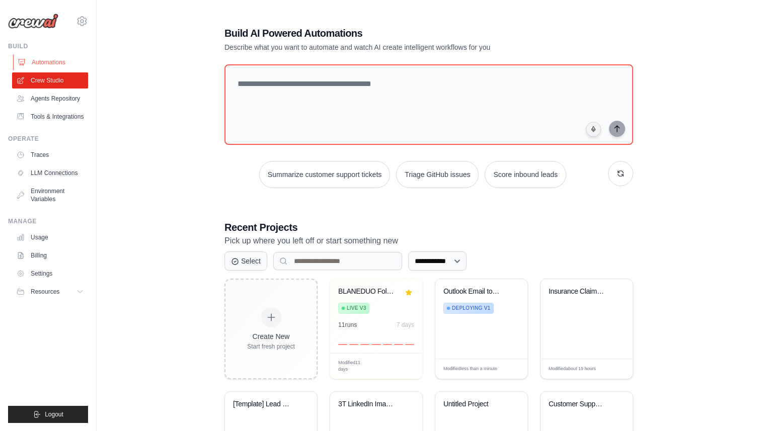
click at [35, 65] on link "Automations" at bounding box center [51, 62] width 76 height 16
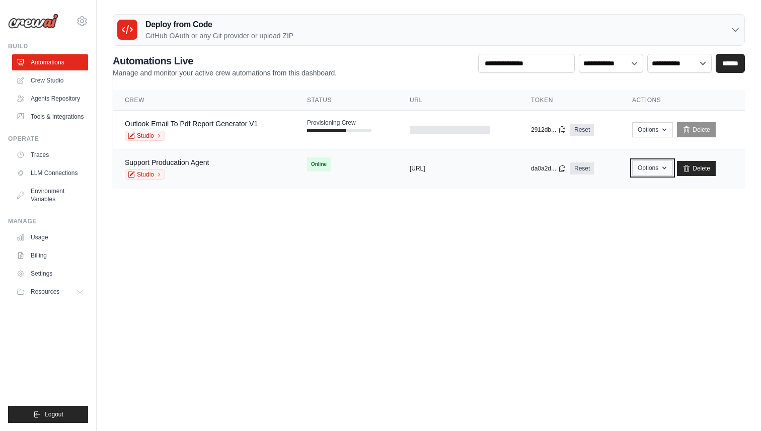
click at [647, 168] on button "Options" at bounding box center [652, 168] width 41 height 15
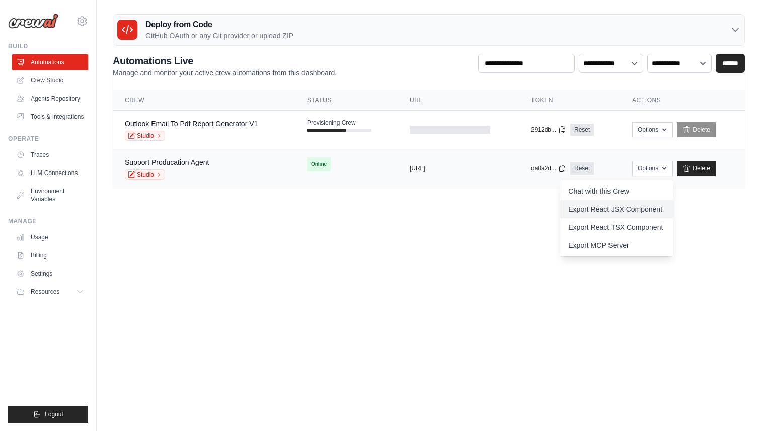
click at [610, 207] on link "Export React JSX Component" at bounding box center [616, 209] width 113 height 18
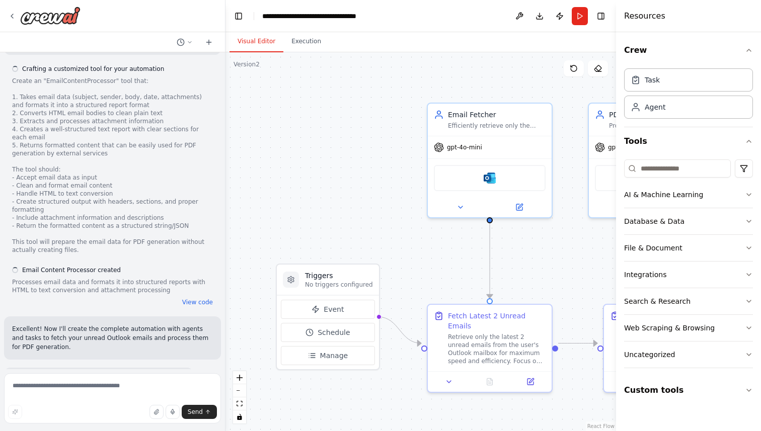
scroll to position [2241, 0]
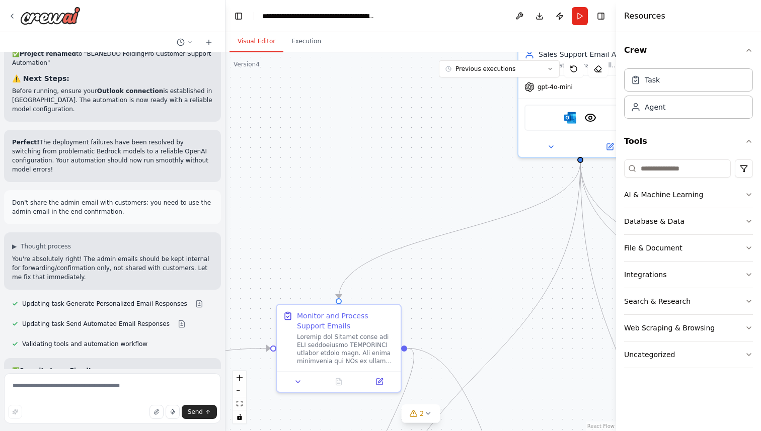
scroll to position [9611, 0]
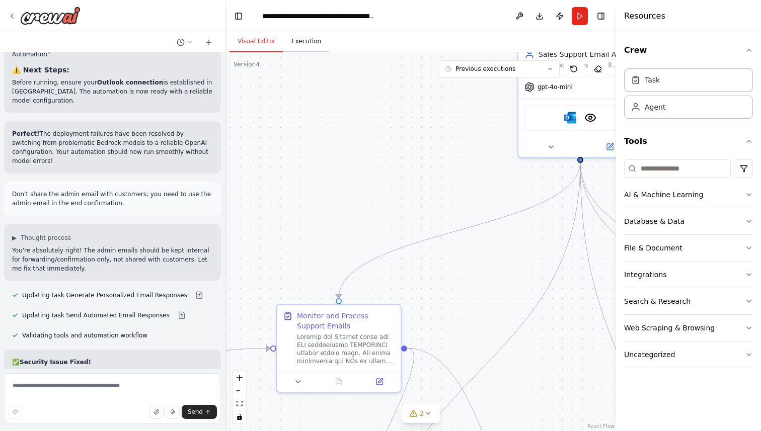
click at [300, 41] on button "Execution" at bounding box center [306, 41] width 46 height 21
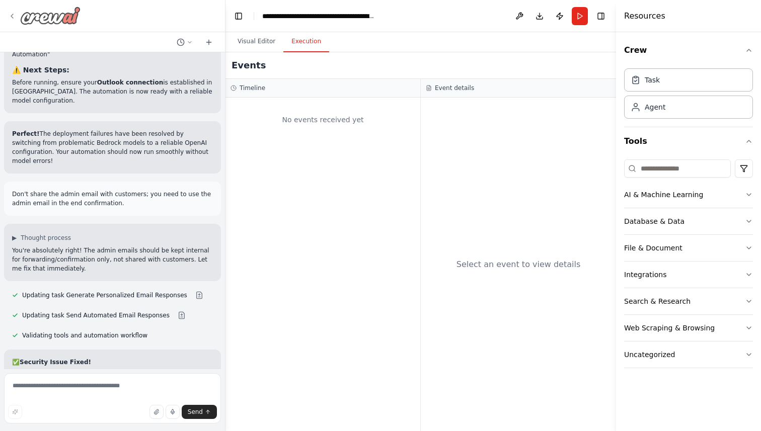
click at [12, 16] on icon at bounding box center [12, 16] width 8 height 8
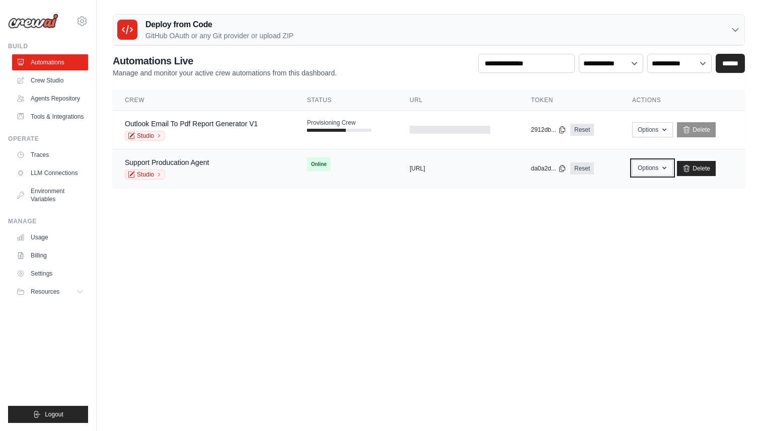
click at [657, 169] on button "Options" at bounding box center [652, 168] width 41 height 15
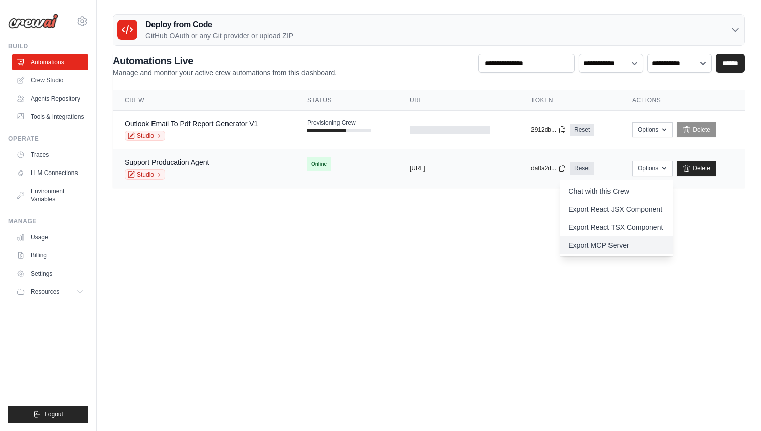
click at [603, 249] on link "Export MCP Server" at bounding box center [616, 246] width 113 height 18
click at [660, 165] on button "Options" at bounding box center [652, 168] width 41 height 15
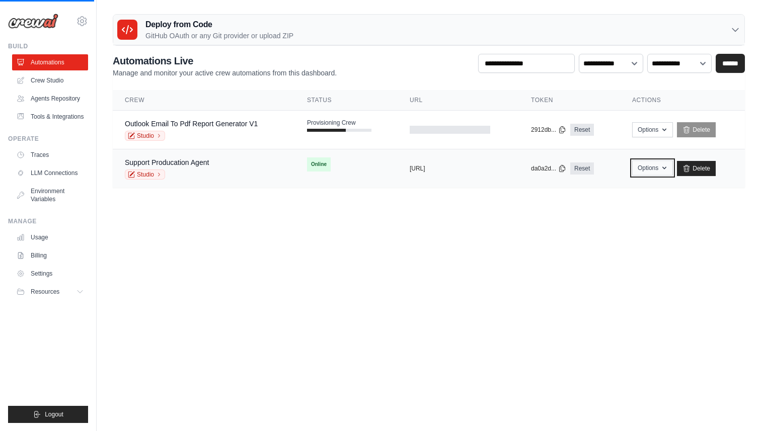
click at [655, 168] on button "Options" at bounding box center [652, 168] width 41 height 15
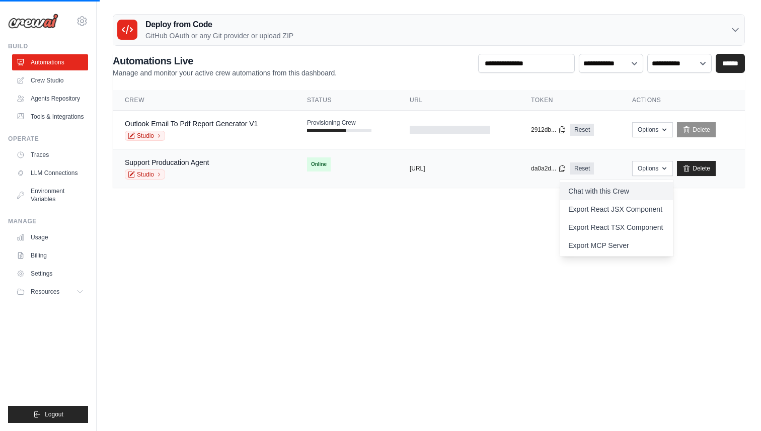
click at [623, 190] on link "Chat with this Crew" at bounding box center [616, 191] width 113 height 18
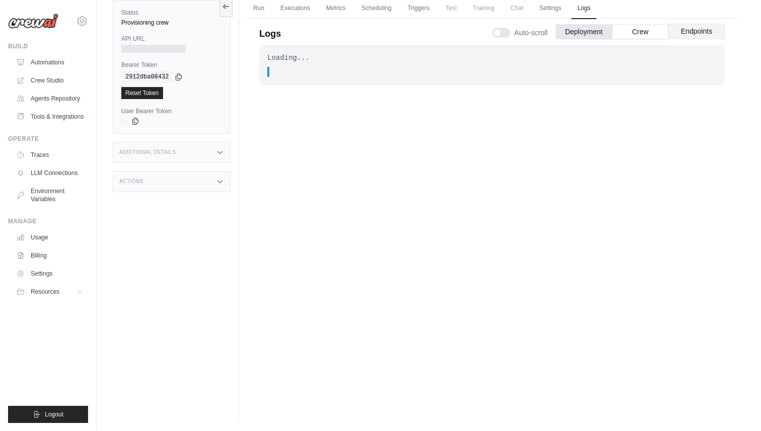
click at [689, 35] on button "Endpoints" at bounding box center [696, 31] width 56 height 15
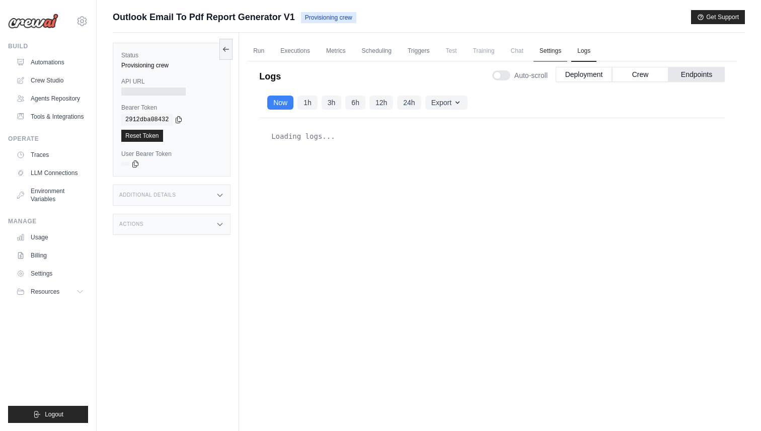
click at [567, 56] on link "Settings" at bounding box center [550, 51] width 34 height 21
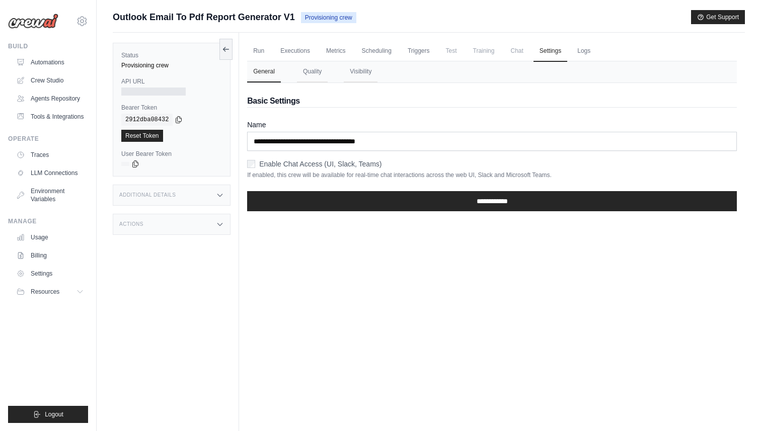
click at [523, 51] on span "Chat" at bounding box center [516, 51] width 25 height 20
click at [384, 54] on link "Scheduling" at bounding box center [377, 51] width 42 height 21
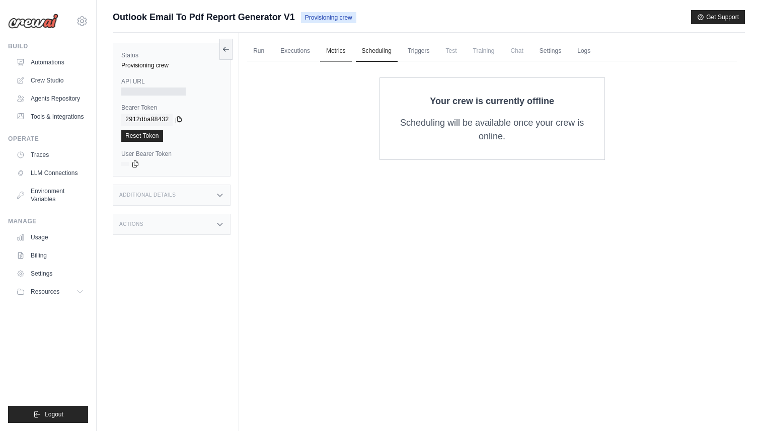
click at [347, 52] on link "Metrics" at bounding box center [336, 51] width 32 height 21
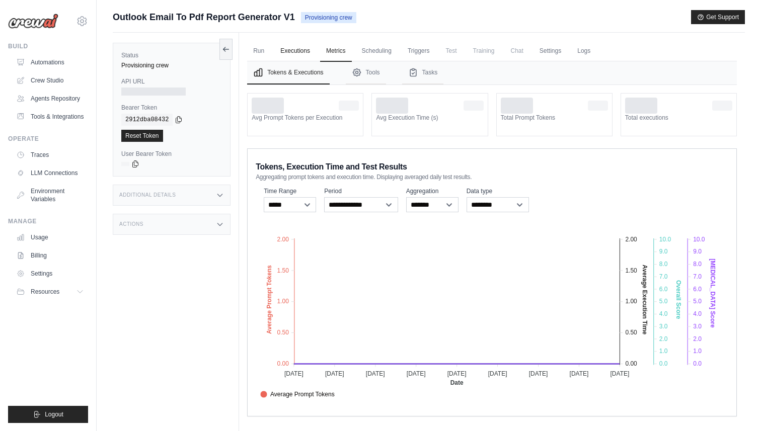
click at [308, 49] on link "Executions" at bounding box center [295, 51] width 42 height 21
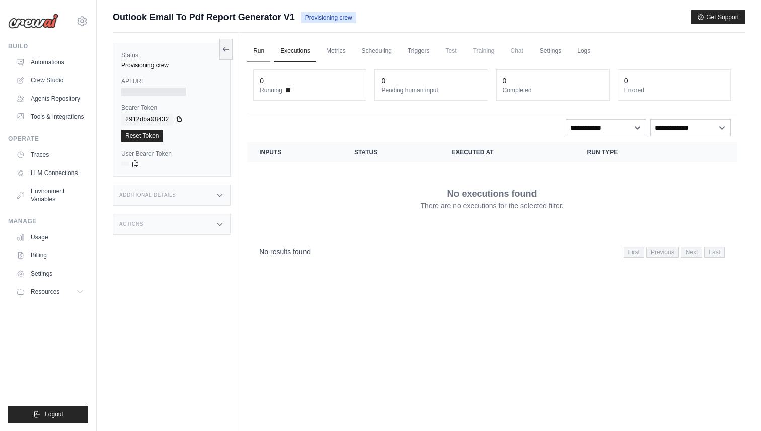
click at [265, 53] on link "Run" at bounding box center [258, 51] width 23 height 21
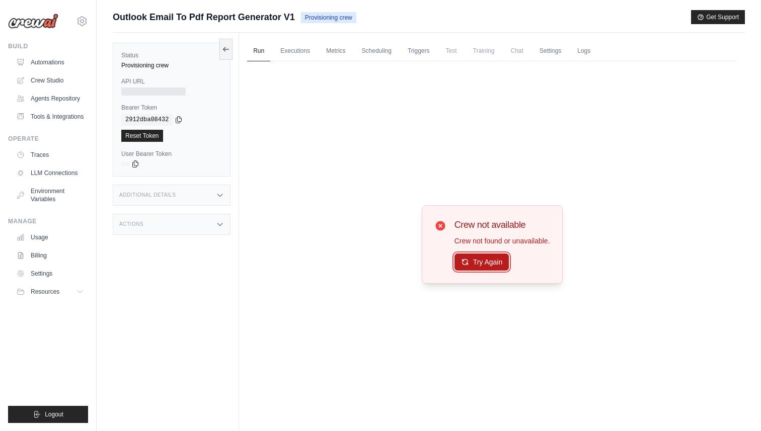
click at [500, 259] on button "Try Again" at bounding box center [481, 262] width 55 height 17
